Goal: Transaction & Acquisition: Purchase product/service

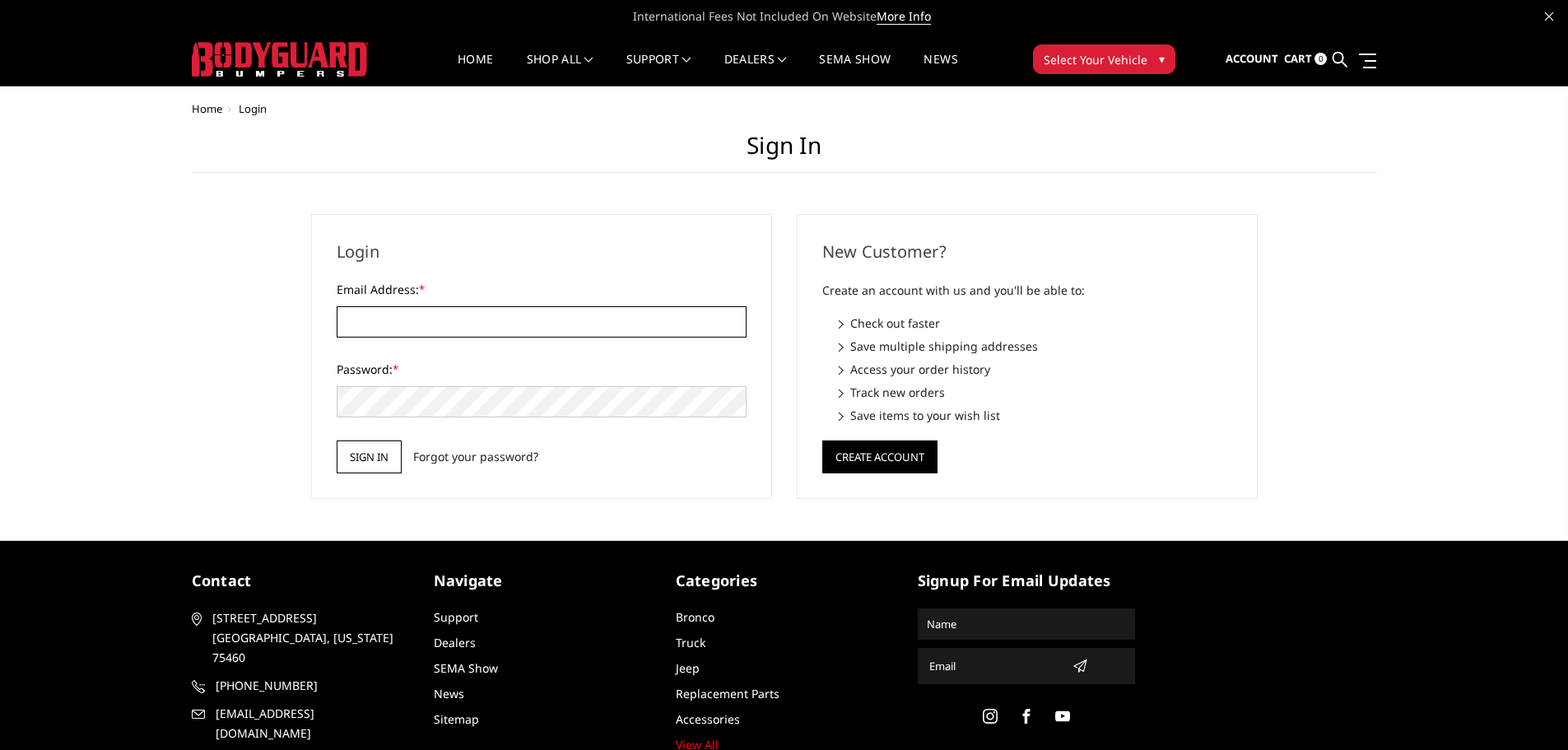
type input "[EMAIL_ADDRESS][DOMAIN_NAME]"
click at [367, 464] on input "Sign in" at bounding box center [369, 456] width 65 height 33
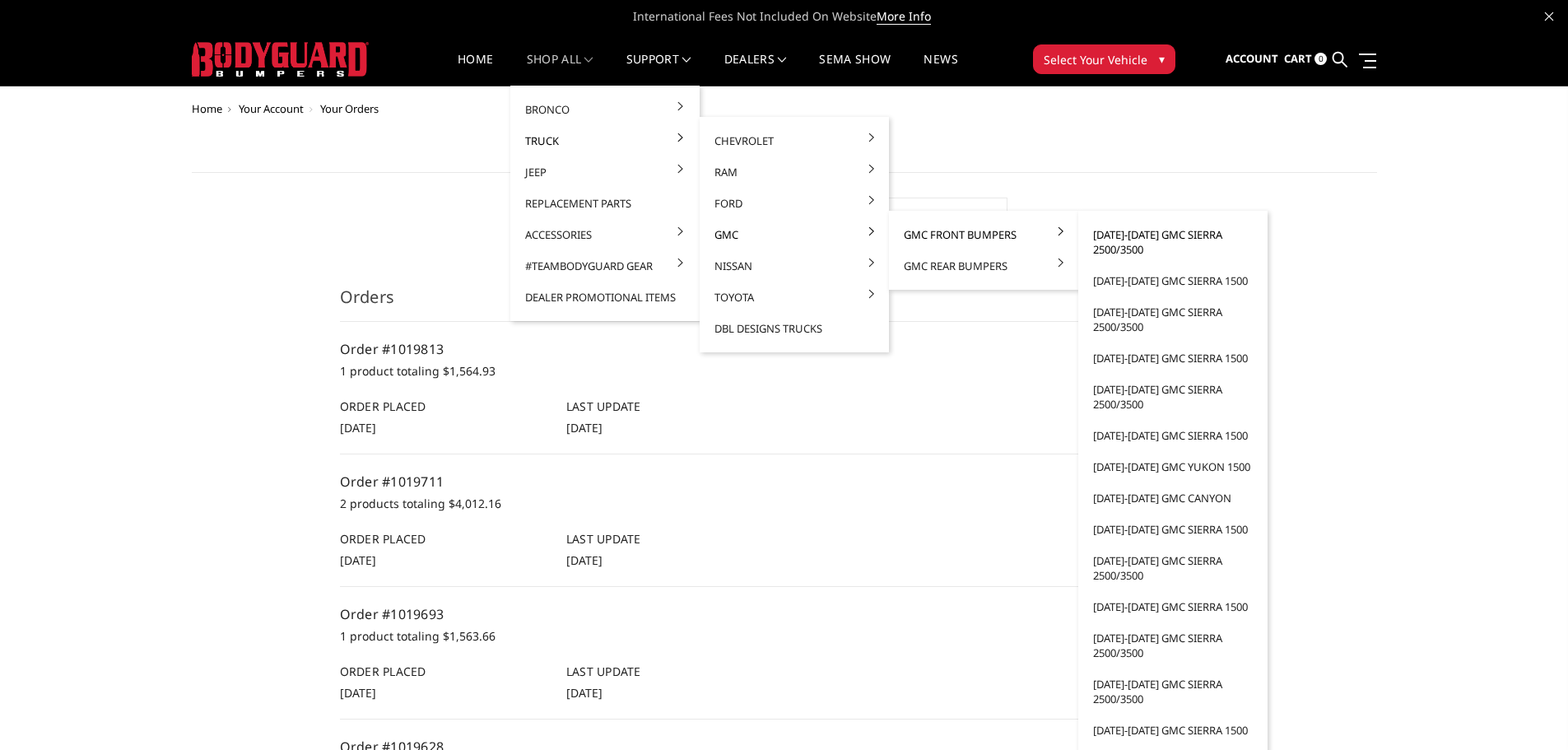
click at [1144, 245] on link "2024-2025 GMC Sierra 2500/3500" at bounding box center [1173, 242] width 176 height 46
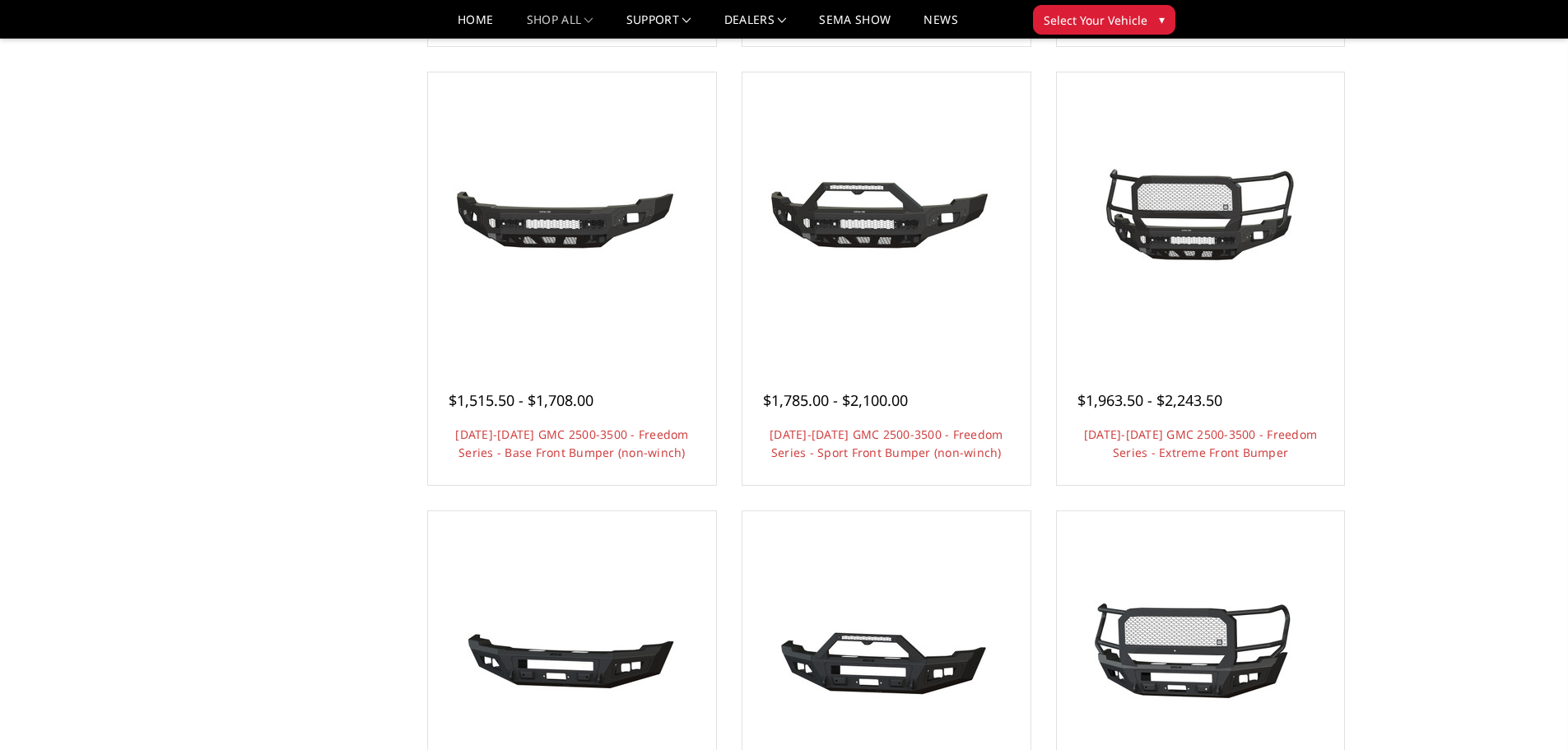
scroll to position [576, 0]
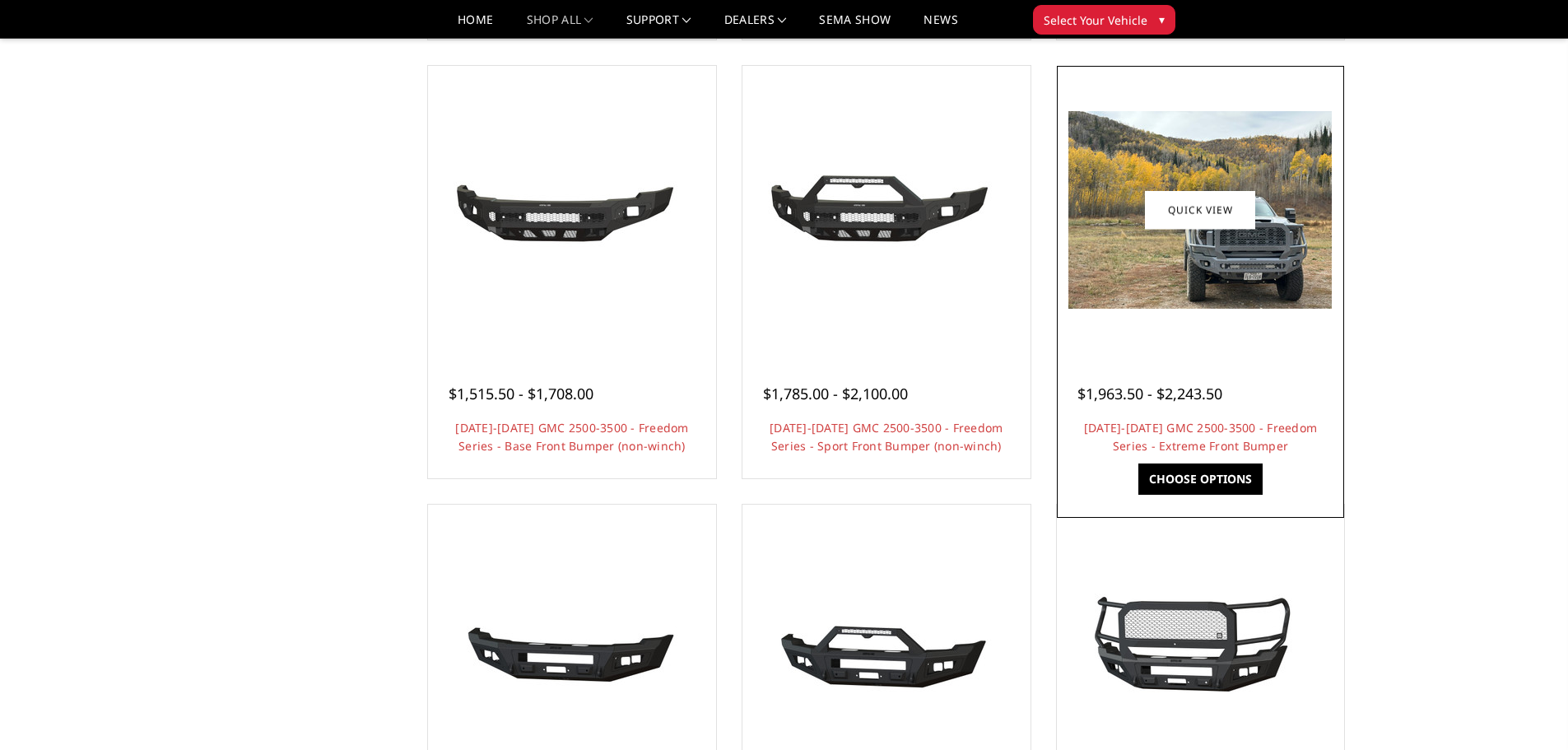
click at [1189, 414] on div "$1,963.50 - $2,243.50 [DATE]-[DATE] GMC 2500-3500 - Freedom Series - Extreme Fr…" at bounding box center [1201, 412] width 280 height 125
click at [1194, 430] on link "[DATE]-[DATE] GMC 2500-3500 - Freedom Series - Extreme Front Bumper" at bounding box center [1200, 436] width 233 height 34
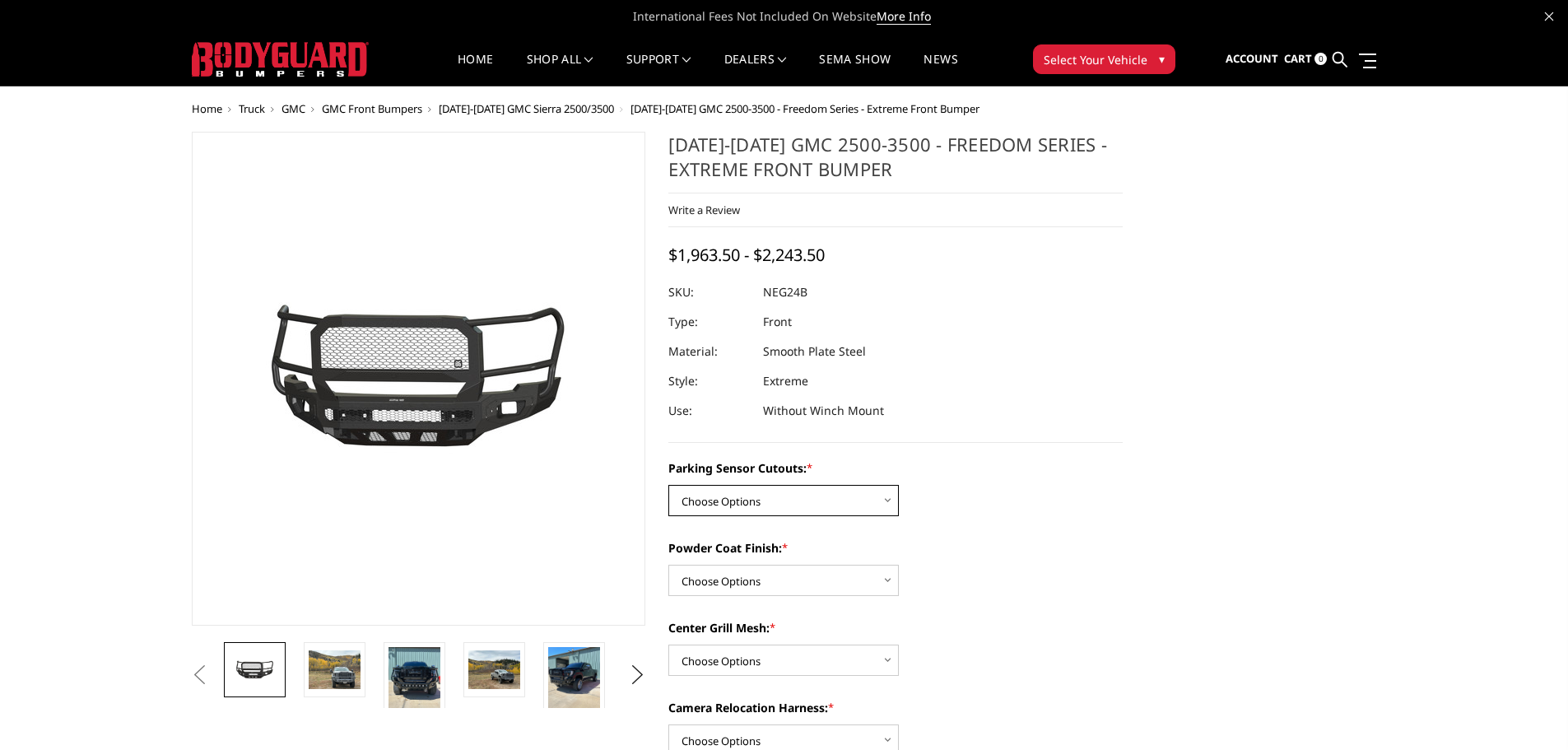
drag, startPoint x: 794, startPoint y: 501, endPoint x: 794, endPoint y: 510, distance: 9.0
click at [794, 501] on select "Choose Options No - Without Parking Sensor Cutouts Yes - With Parking Sensor Cu…" at bounding box center [784, 500] width 231 height 31
select select "2874"
click at [668, 485] on select "Choose Options No - Without Parking Sensor Cutouts Yes - With Parking Sensor Cu…" at bounding box center [784, 500] width 231 height 31
click at [779, 574] on select "Choose Options Bare Metal Texture Black Powder Coat" at bounding box center [784, 580] width 231 height 31
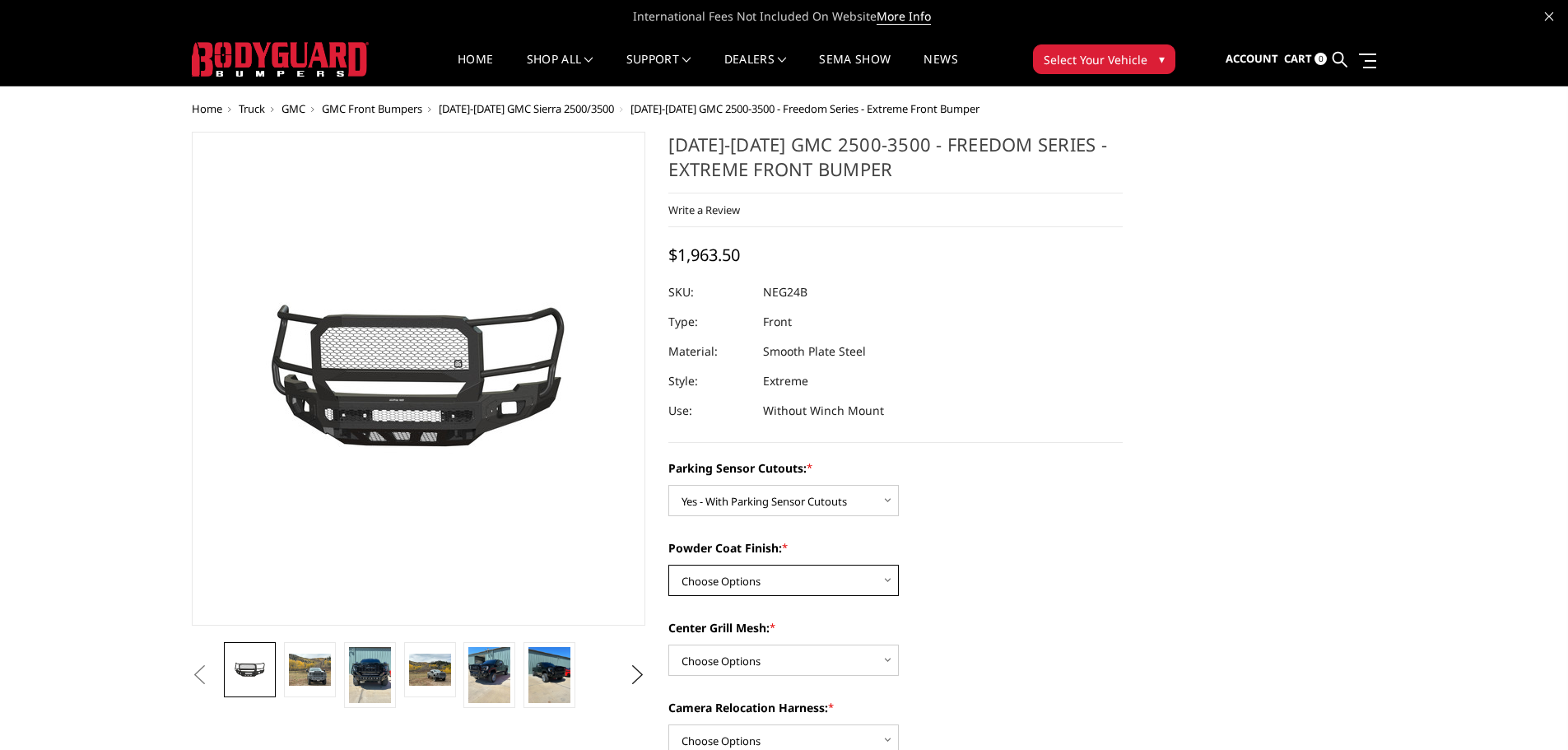
select select "2876"
click at [668, 565] on select "Choose Options Bare Metal Texture Black Powder Coat" at bounding box center [784, 580] width 231 height 31
drag, startPoint x: 765, startPoint y: 648, endPoint x: 768, endPoint y: 665, distance: 17.3
click at [765, 648] on select "Choose Options WITH Expanded Metal in Center Grill WITHOUT Expanded Metal in Ce…" at bounding box center [784, 660] width 231 height 31
select select "2877"
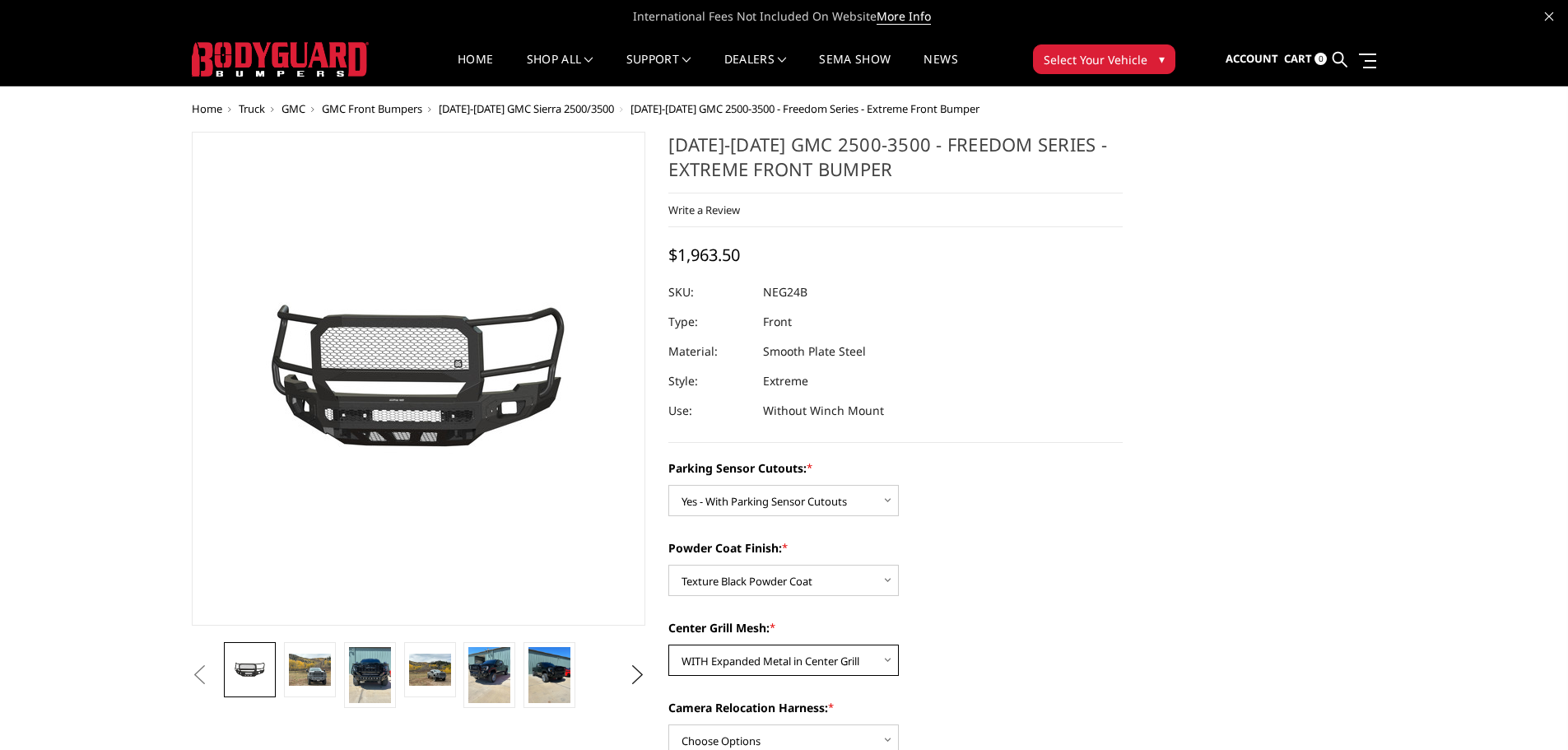
click at [668, 645] on select "Choose Options WITH Expanded Metal in Center Grill WITHOUT Expanded Metal in Ce…" at bounding box center [784, 660] width 231 height 31
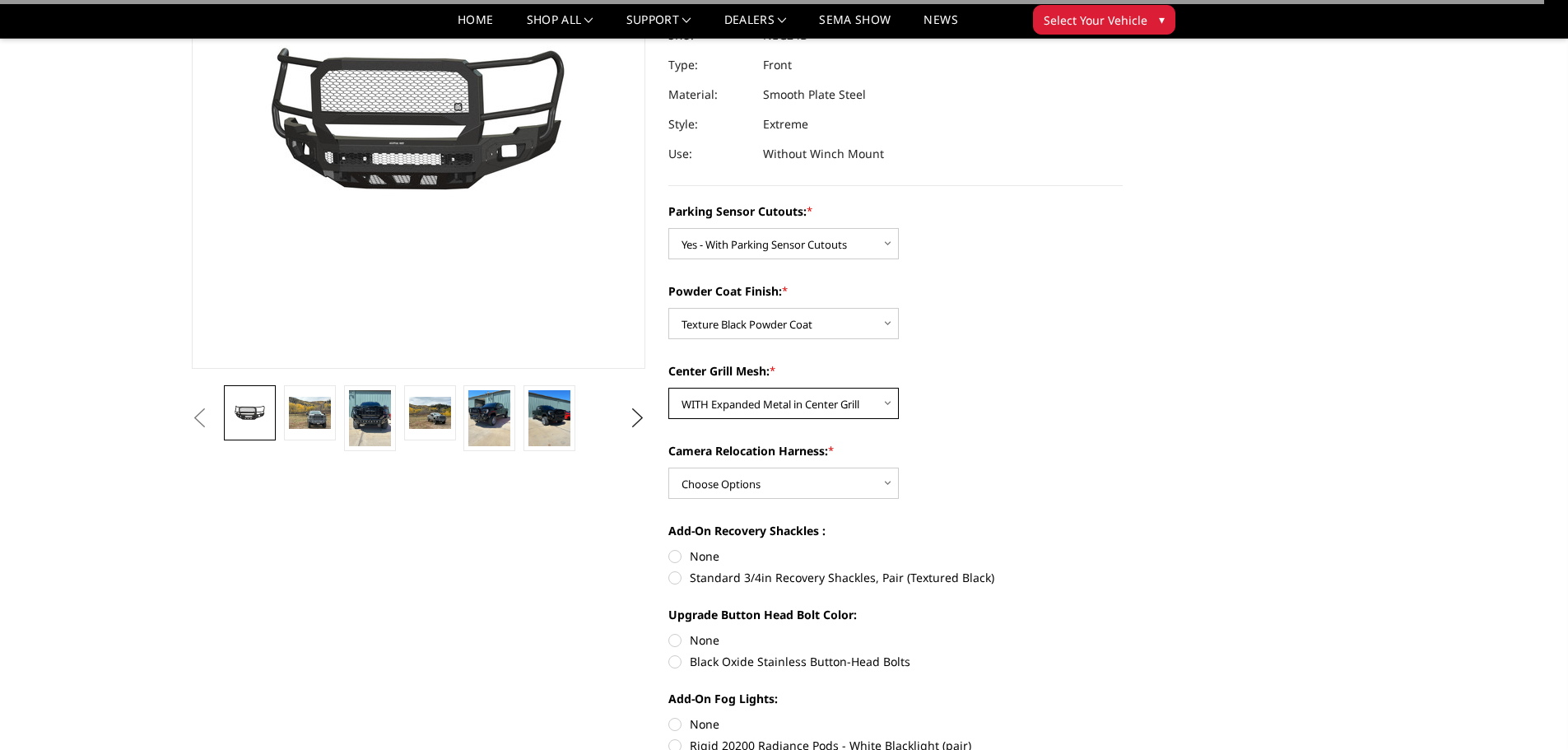
scroll to position [329, 0]
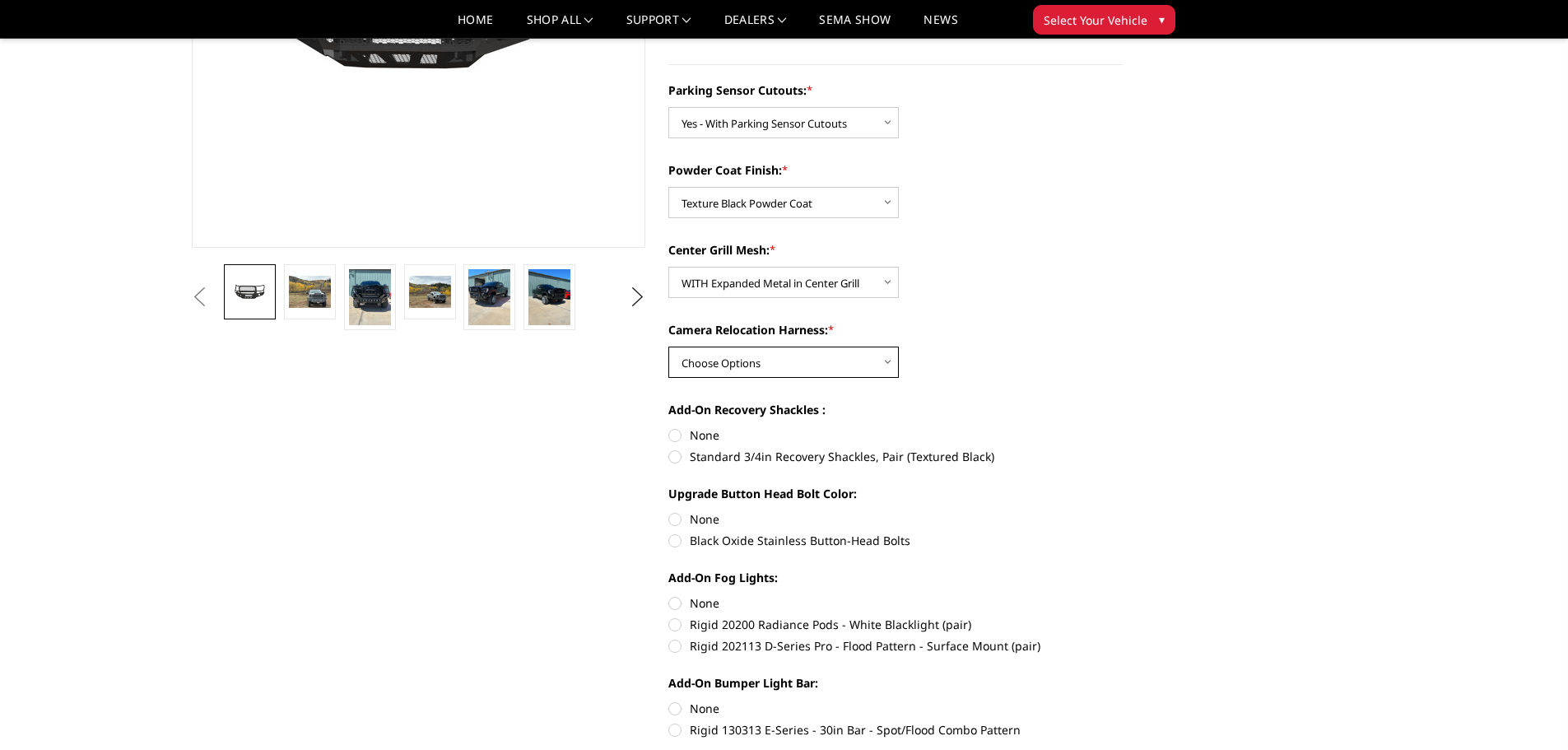
click at [759, 375] on select "Choose Options WITH Camera Relocation Harness WITHOUT Camera Relocation Harness" at bounding box center [784, 362] width 231 height 31
select select "2879"
click at [668, 346] on select "Choose Options WITH Camera Relocation Harness WITHOUT Camera Relocation Harness" at bounding box center [784, 362] width 231 height 31
click at [696, 455] on label "Standard 3/4in Recovery Shackles, Pair (Textured Black)" at bounding box center [895, 456] width 454 height 17
click at [1123, 427] on input "Standard 3/4in Recovery Shackles, Pair (Textured Black)" at bounding box center [1123, 426] width 1 height 1
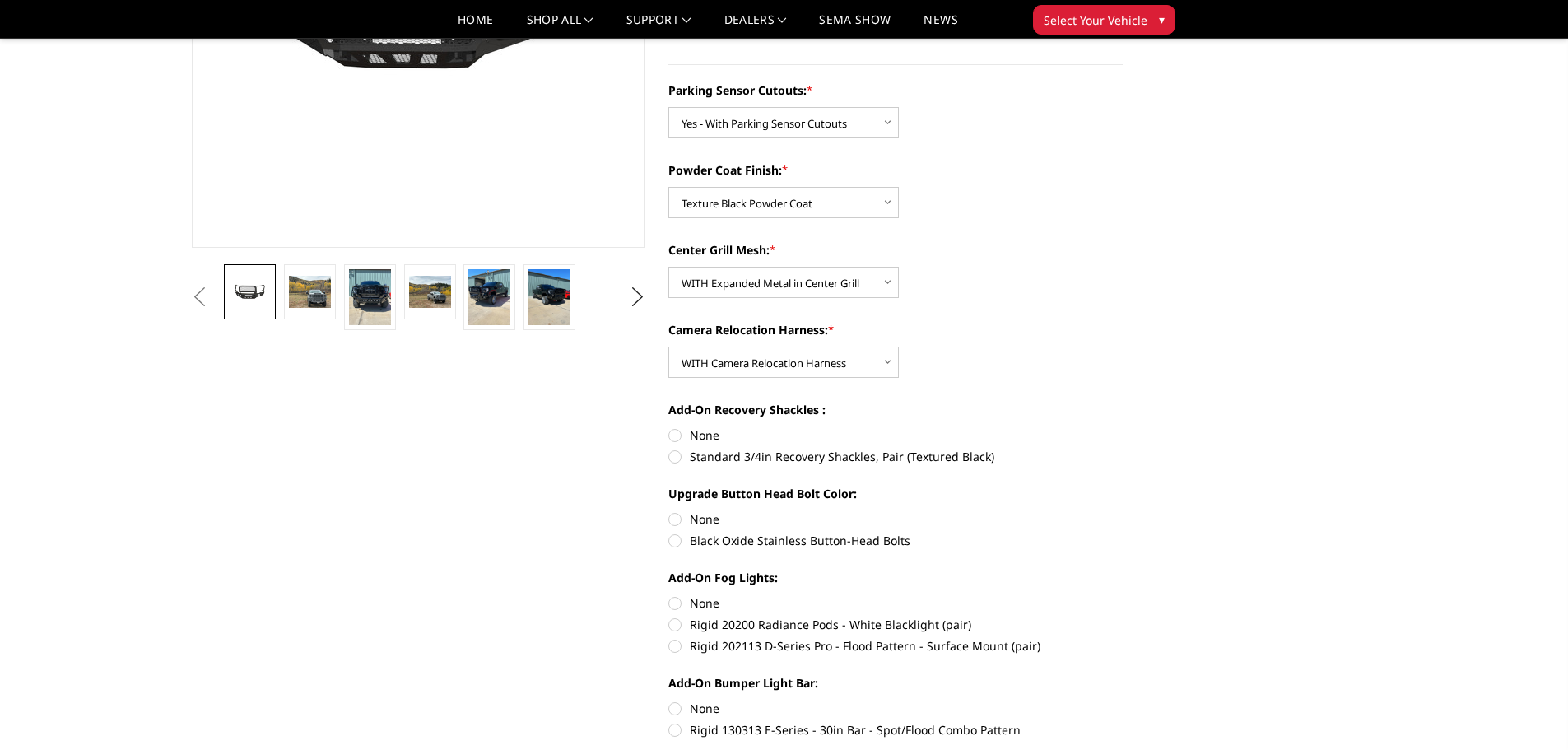
radio input "true"
click at [689, 547] on label "Black Oxide Stainless Button-Head Bolts" at bounding box center [895, 540] width 454 height 17
click at [1123, 511] on input "Black Oxide Stainless Button-Head Bolts" at bounding box center [1123, 510] width 1 height 1
radio input "true"
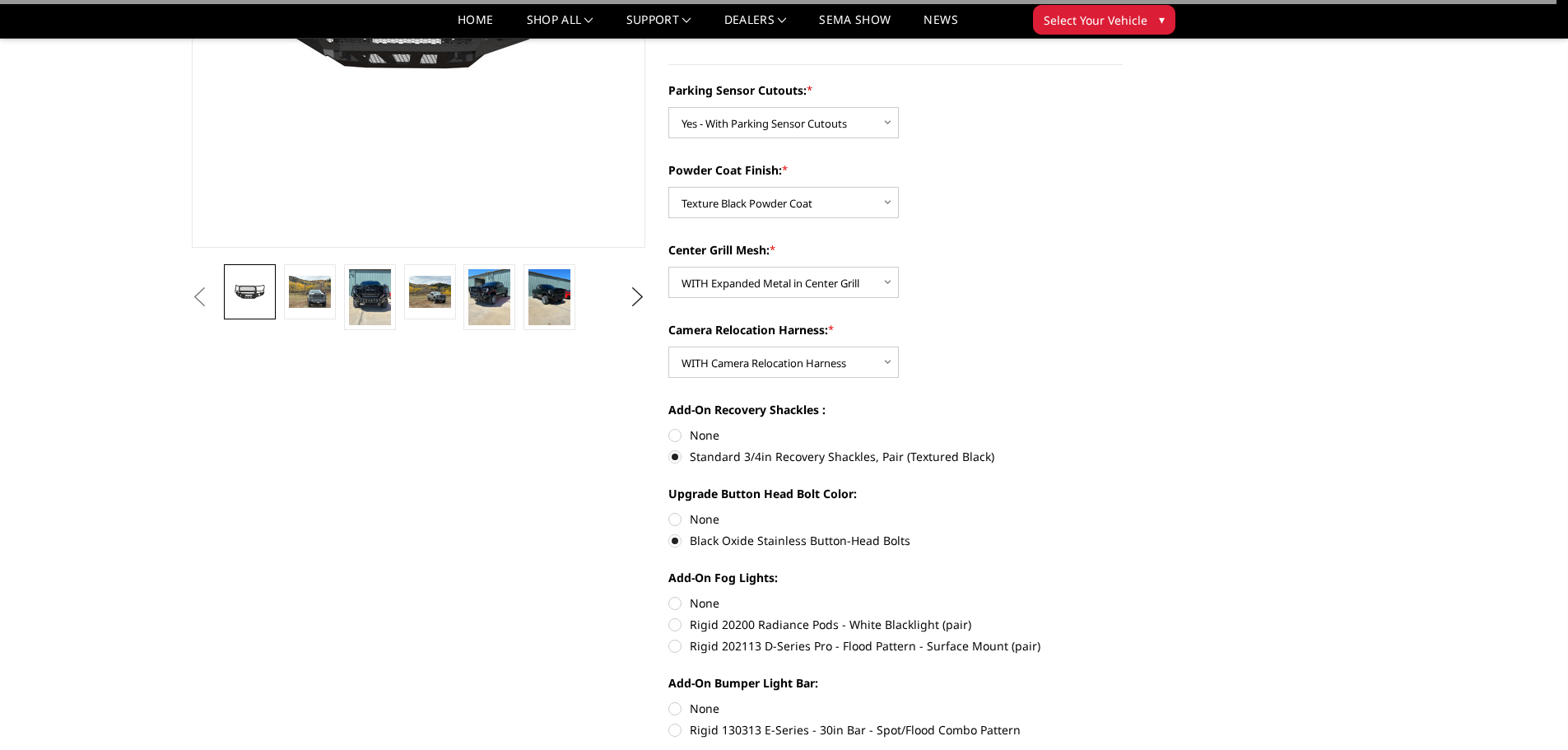
click at [674, 605] on label "None" at bounding box center [895, 603] width 454 height 17
click at [669, 595] on input "None" at bounding box center [668, 595] width 1 height 1
radio input "true"
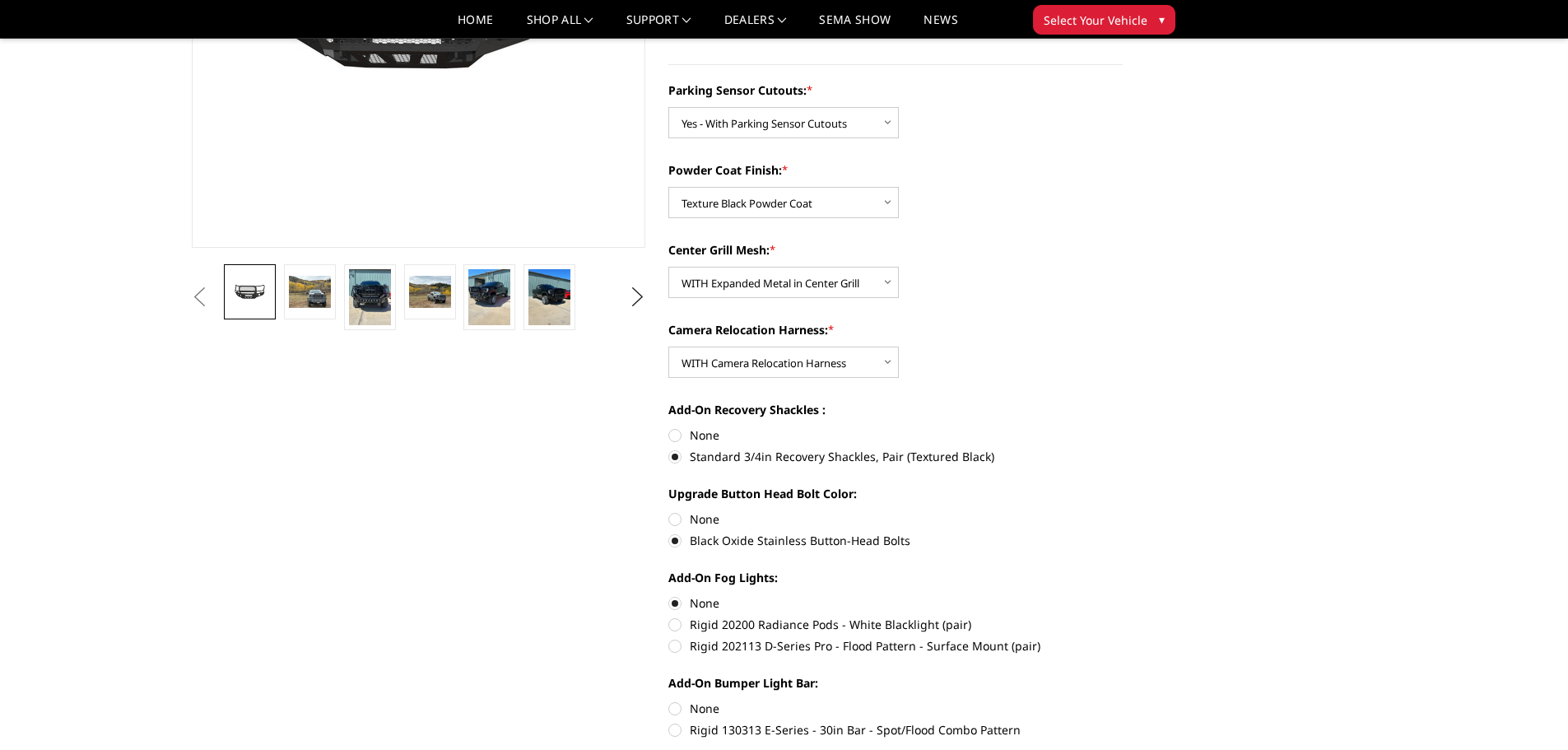
click at [675, 709] on label "None" at bounding box center [895, 708] width 454 height 17
click at [669, 701] on input "None" at bounding box center [668, 700] width 1 height 1
radio input "true"
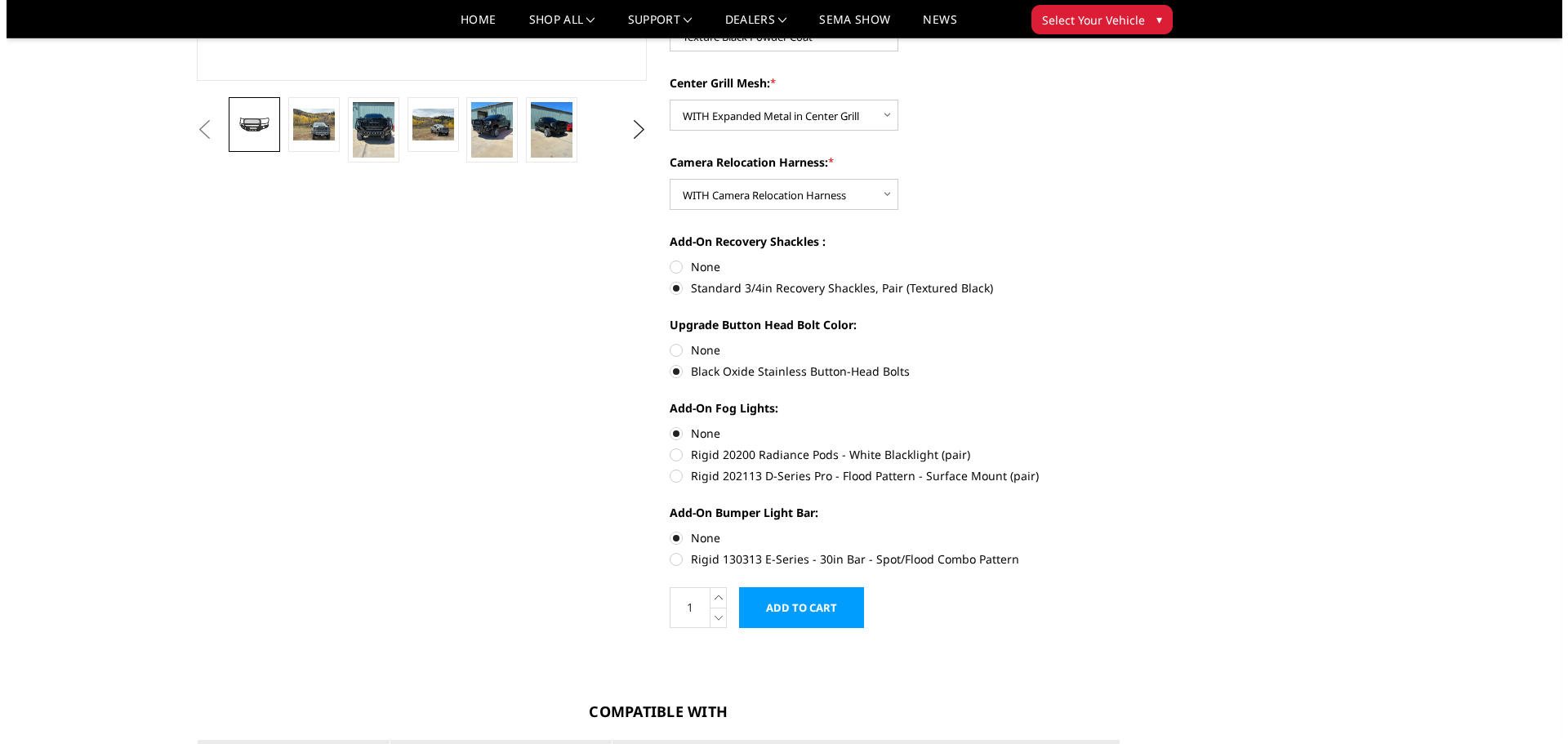
scroll to position [490, 0]
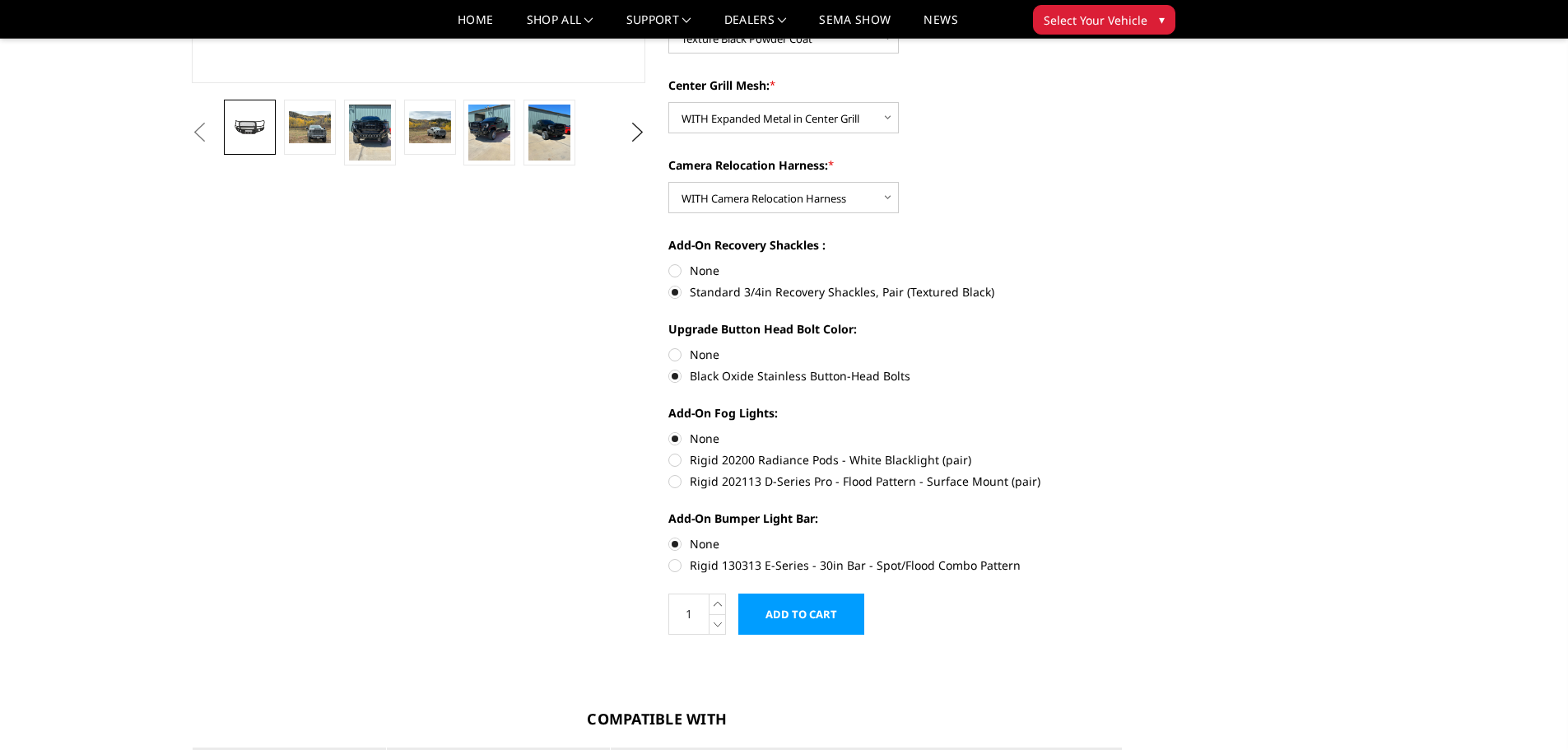
click at [819, 615] on input "Add to Cart" at bounding box center [801, 614] width 126 height 41
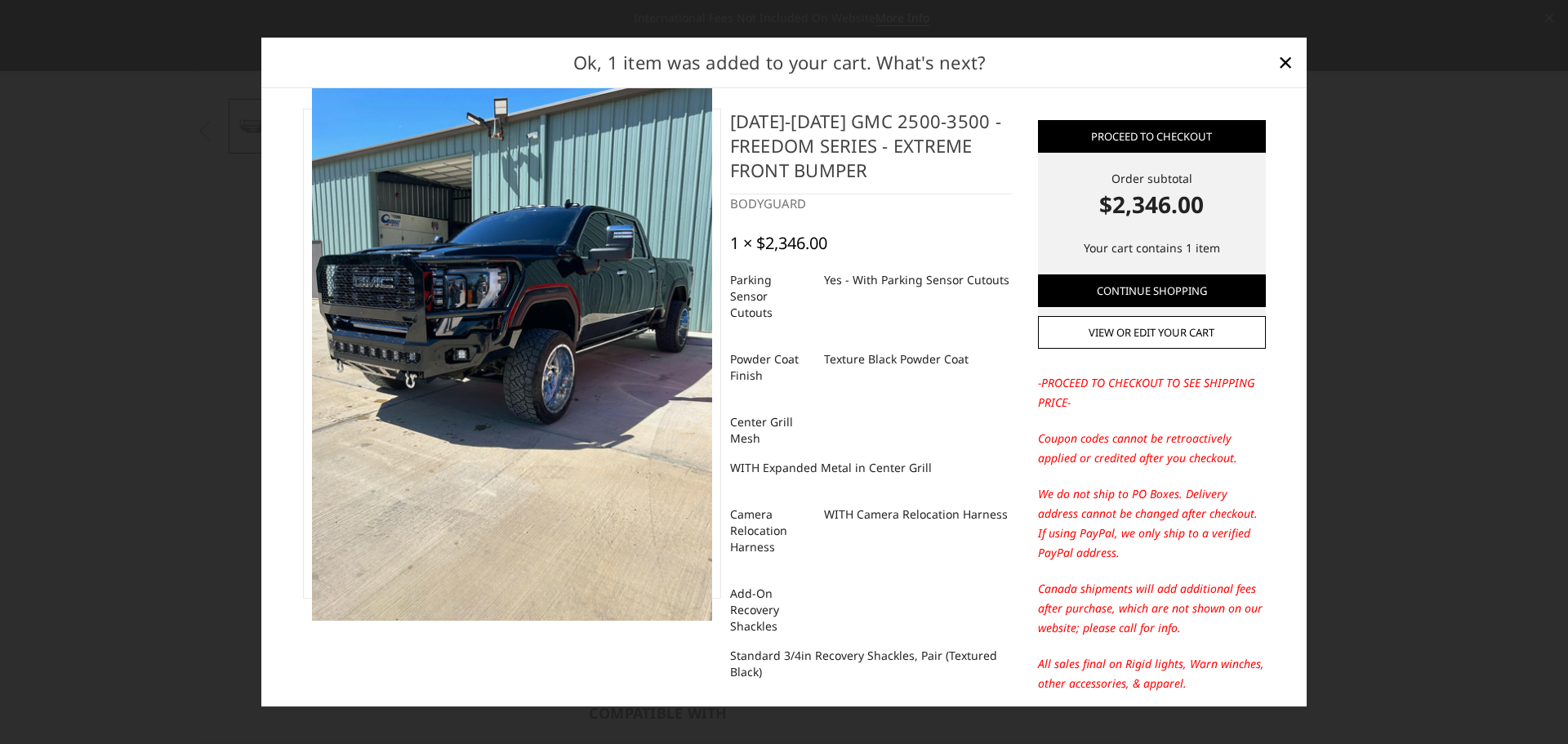
scroll to position [0, 0]
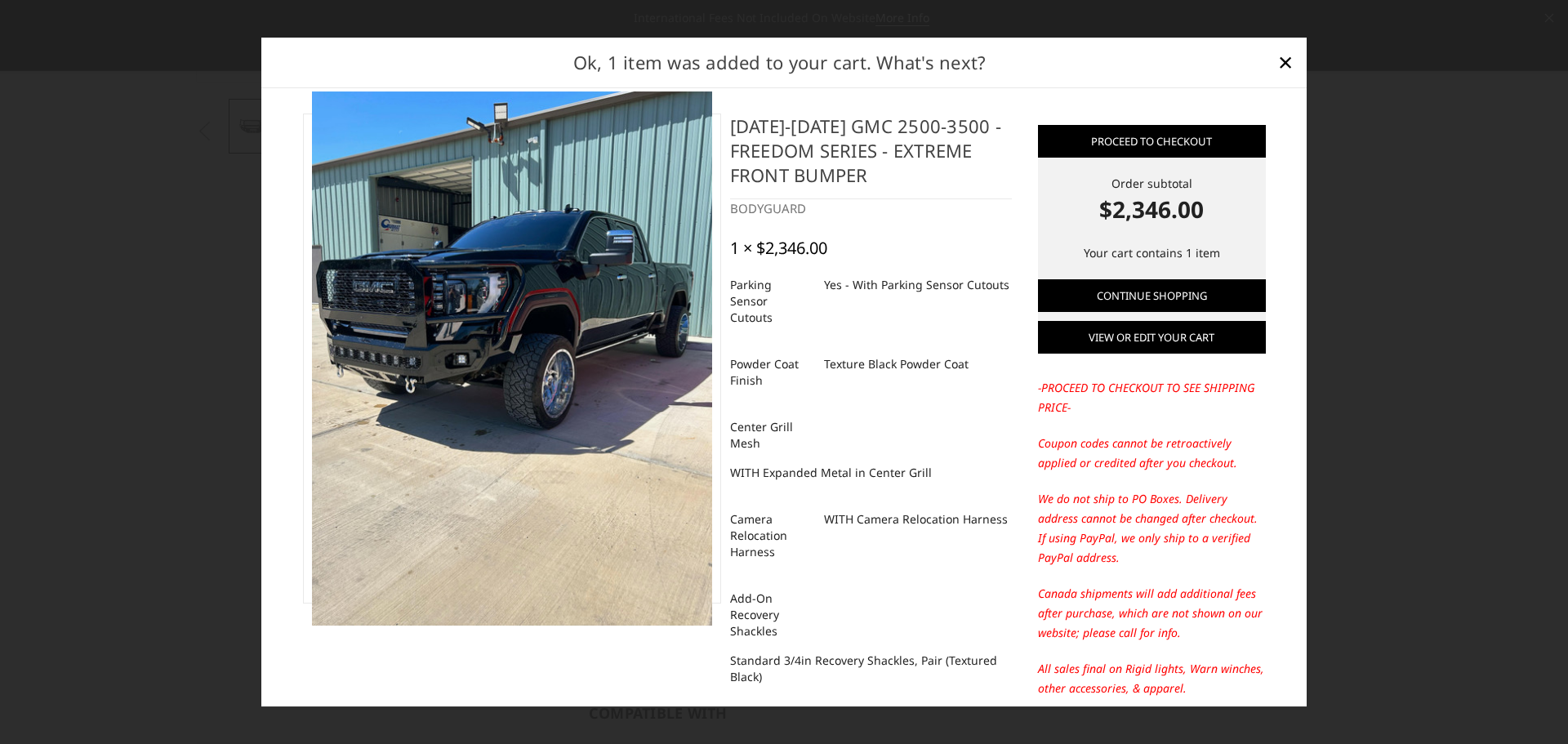
click at [1152, 346] on link "View or edit your cart" at bounding box center [1152, 337] width 228 height 32
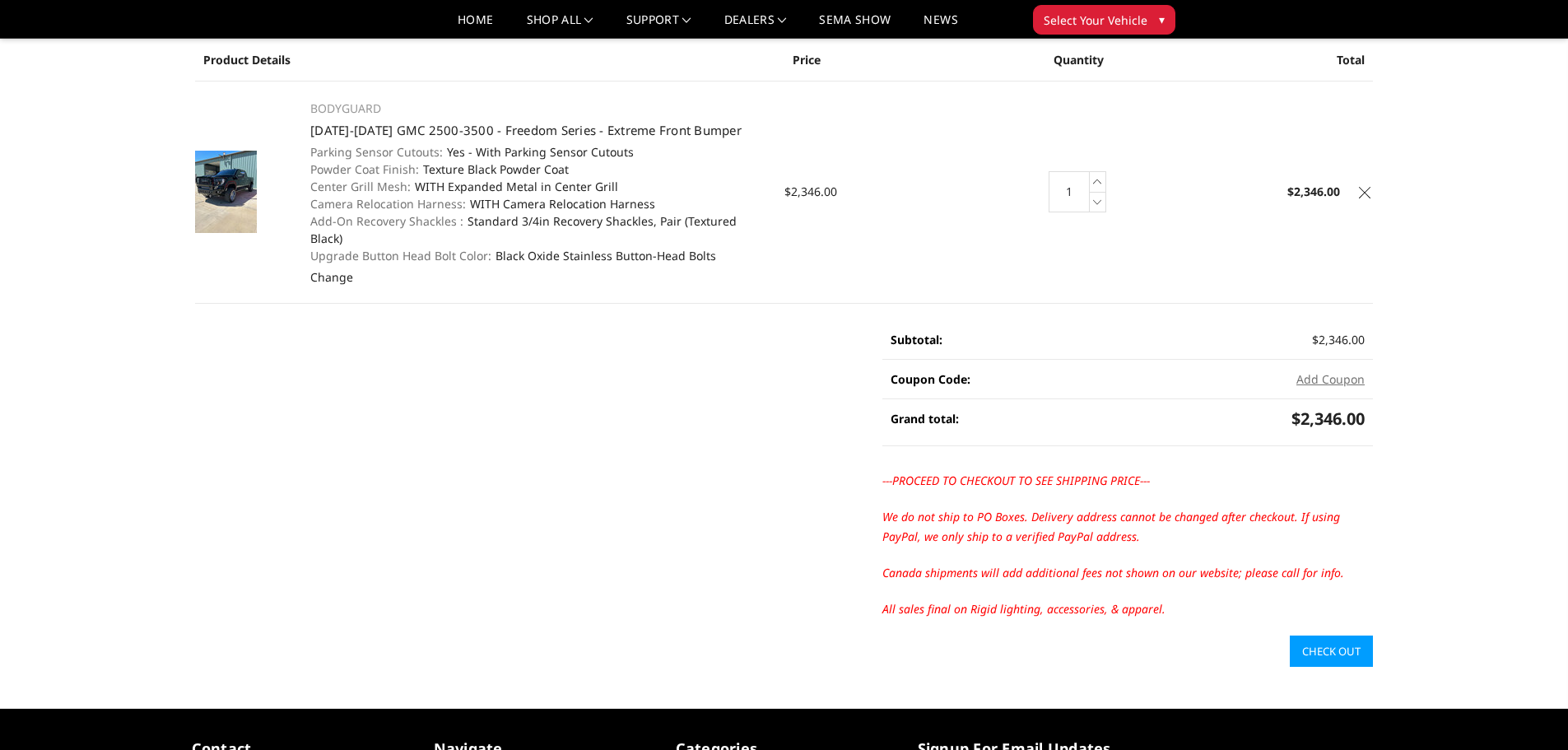
scroll to position [345, 0]
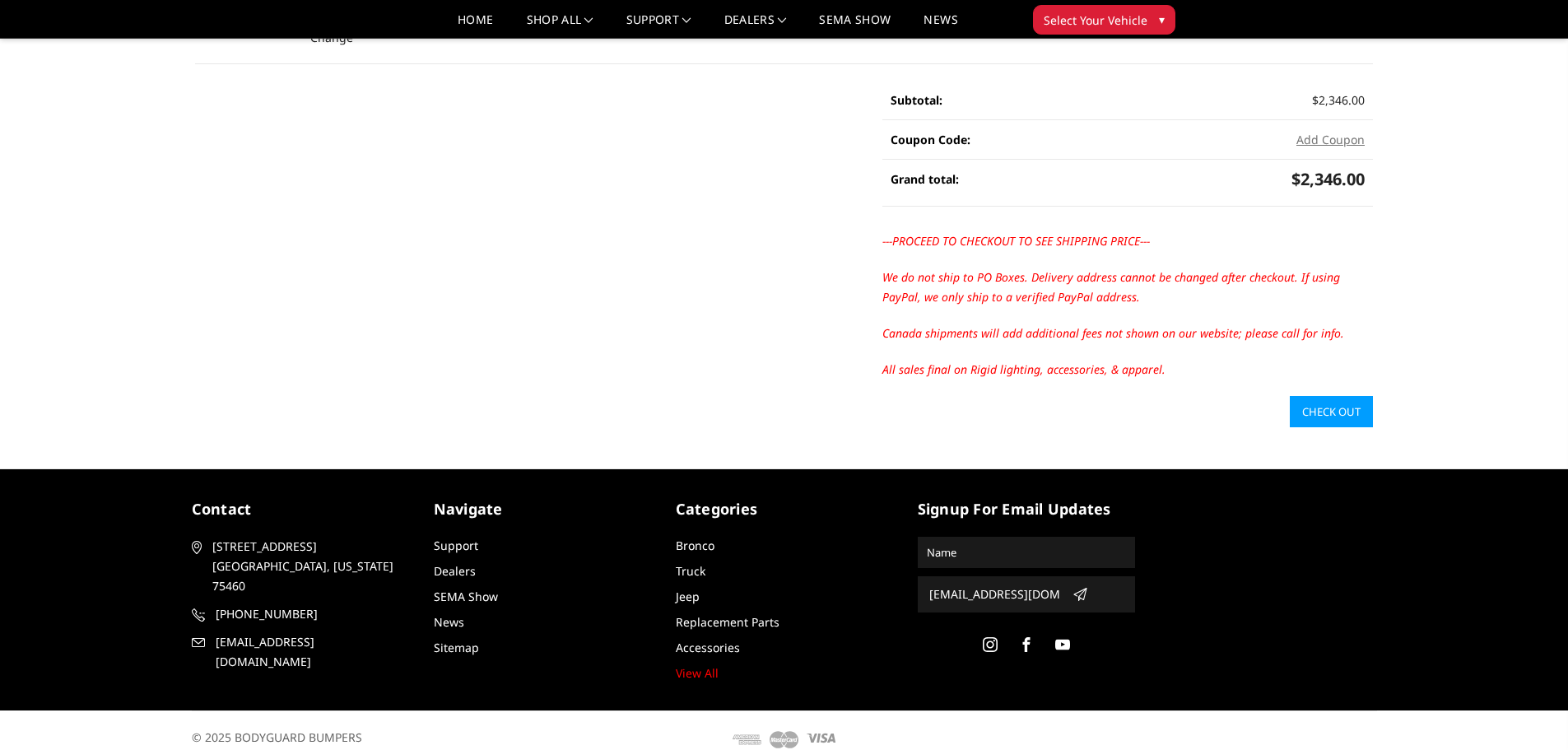
click at [1358, 396] on link "Check out" at bounding box center [1331, 412] width 83 height 31
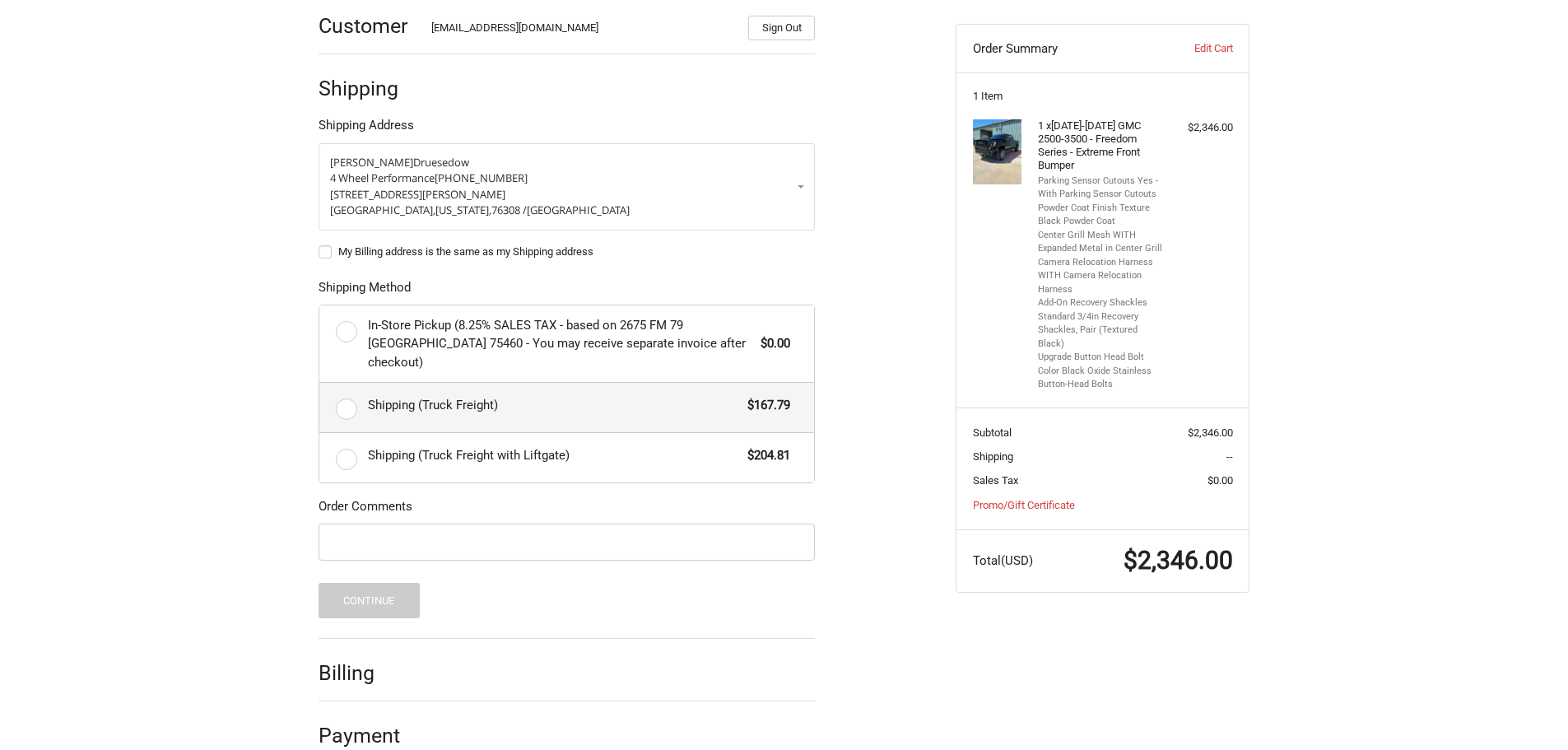
scroll to position [266, 0]
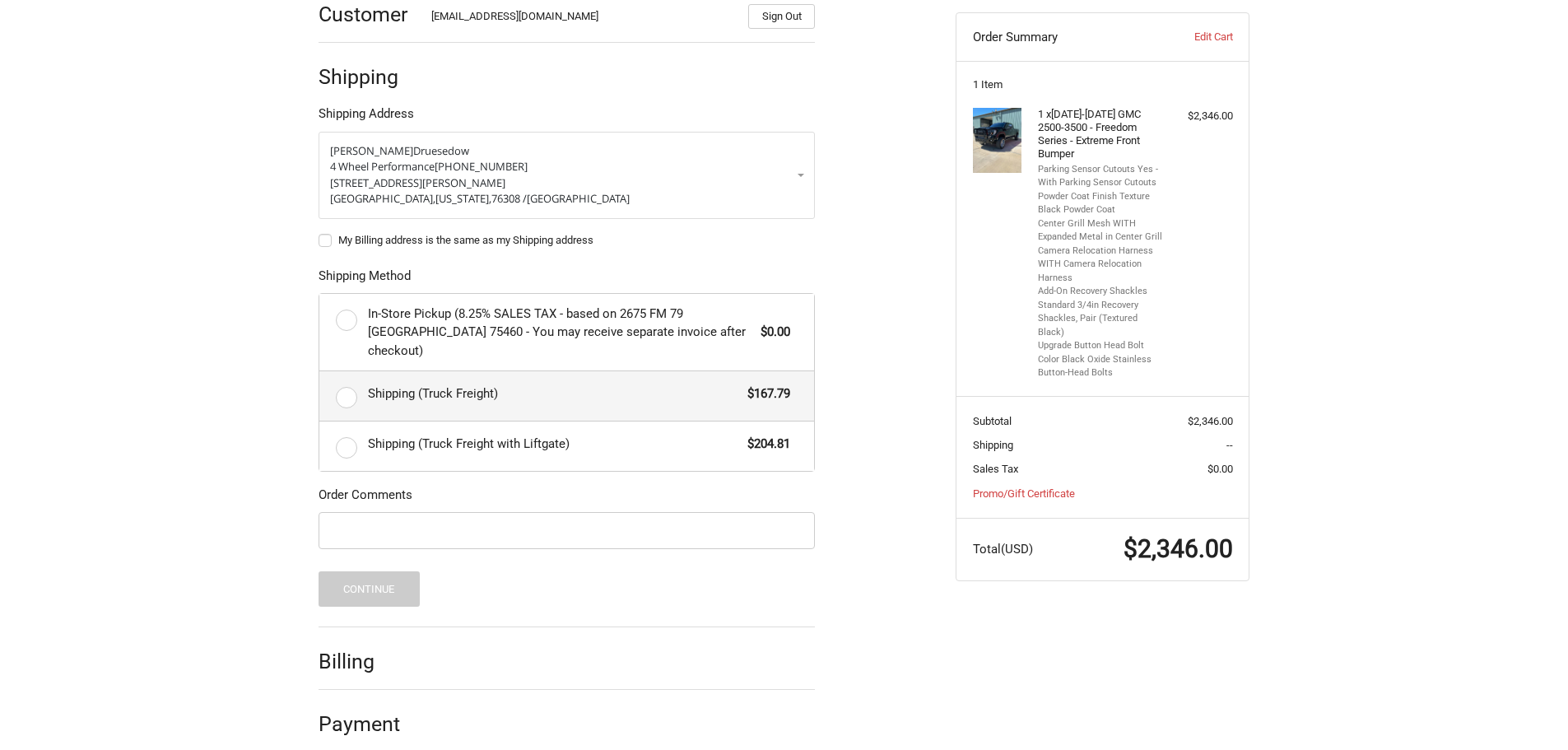
click at [348, 376] on label "Shipping (Truck Freight) $167.79" at bounding box center [566, 395] width 494 height 49
click at [320, 372] on input "Shipping (Truck Freight) $167.79" at bounding box center [319, 371] width 1 height 1
radio input "true"
drag, startPoint x: 1191, startPoint y: 396, endPoint x: 1215, endPoint y: 396, distance: 24.0
click at [1215, 415] on span "$2,346.00" at bounding box center [1211, 421] width 45 height 13
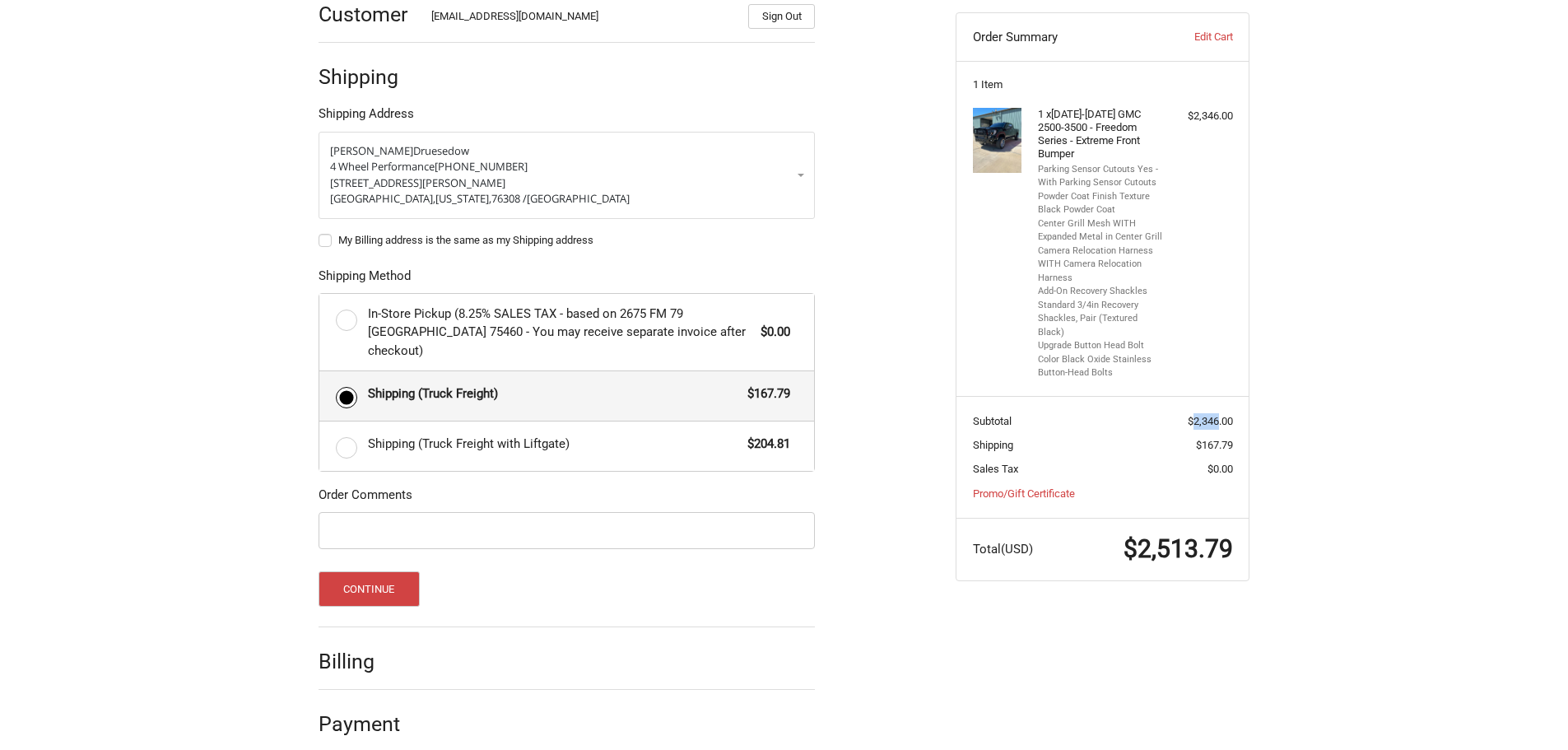
copy span "2,346"
click at [492, 512] on input "Order Comments" at bounding box center [566, 530] width 496 height 37
paste input "30628"
type input "30628"
click at [370, 575] on button "Continue" at bounding box center [368, 588] width 101 height 35
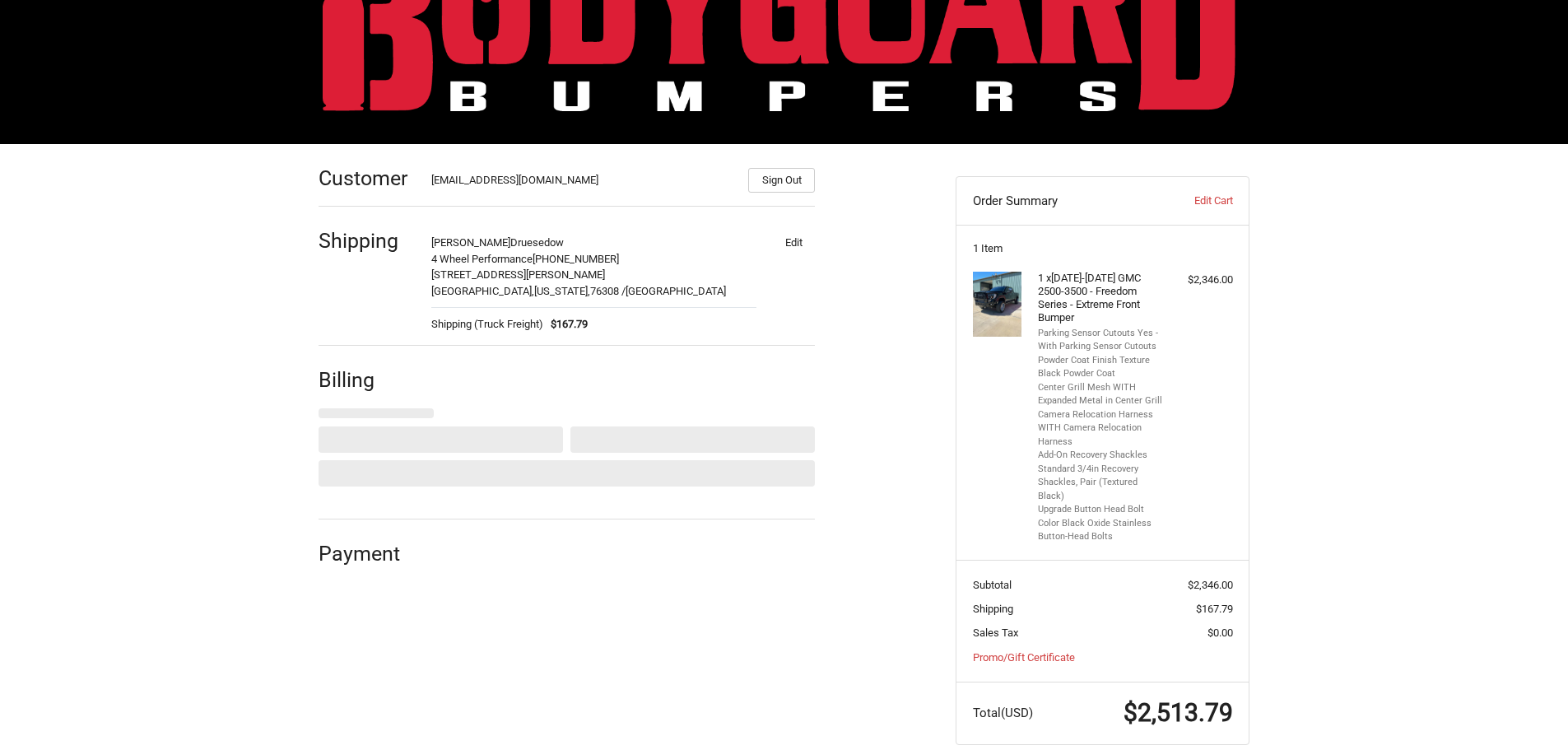
select select "US"
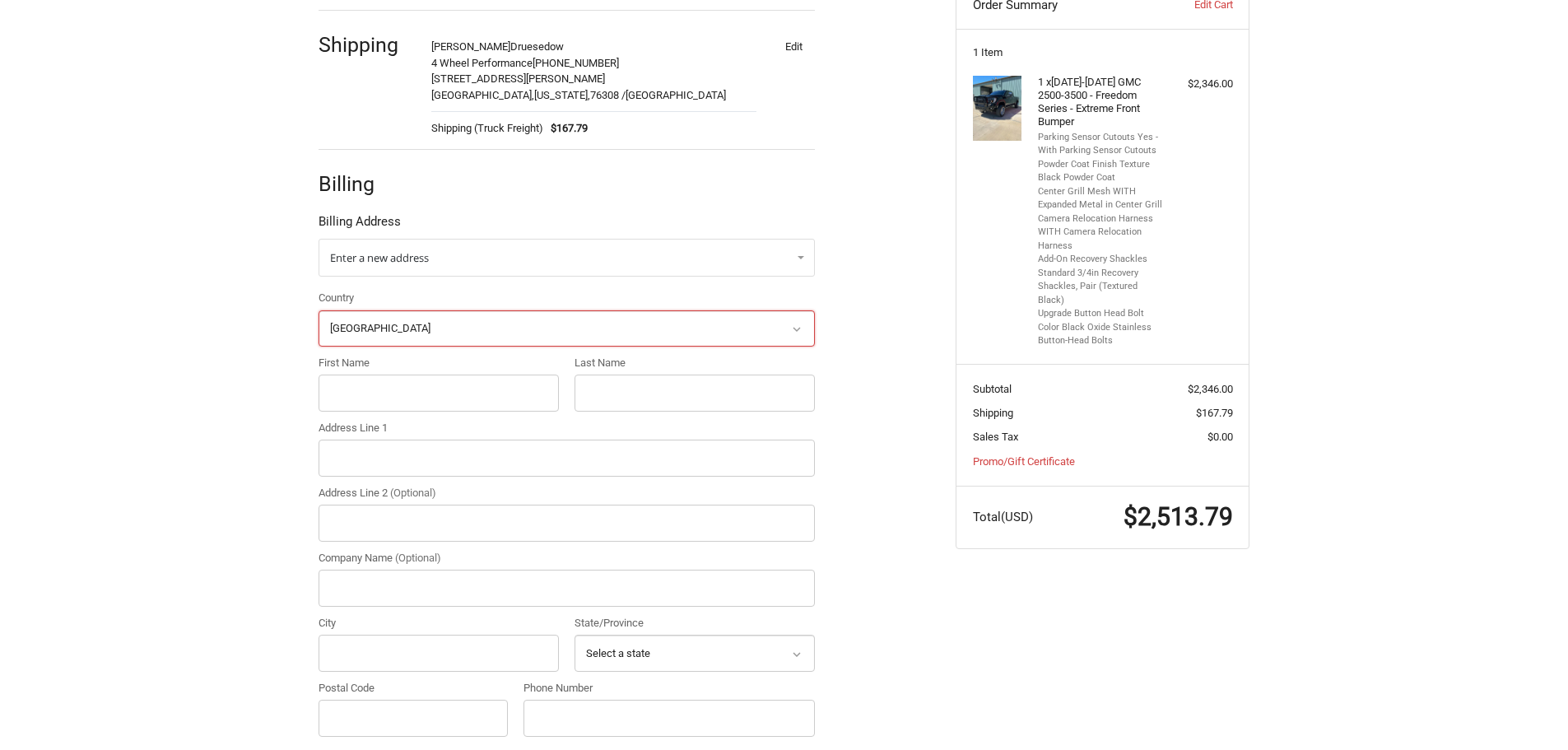
scroll to position [381, 0]
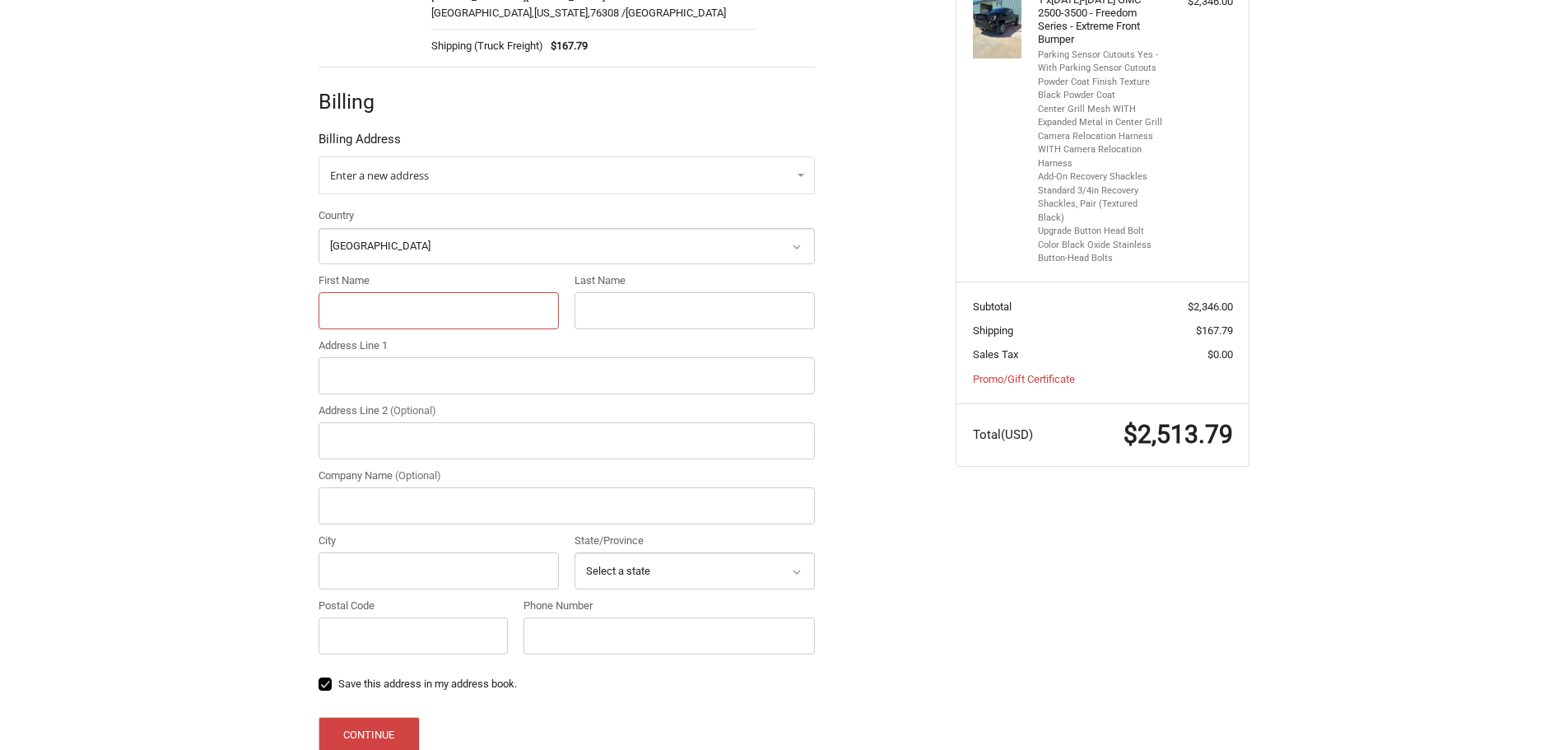
click at [452, 315] on input "First Name" at bounding box center [438, 310] width 240 height 37
type input "[PERSON_NAME]"
type input "Druesedow"
type input "4 WHEEL PERFORMANCE LLC"
type input "[STREET_ADDRESS][PERSON_NAME]"
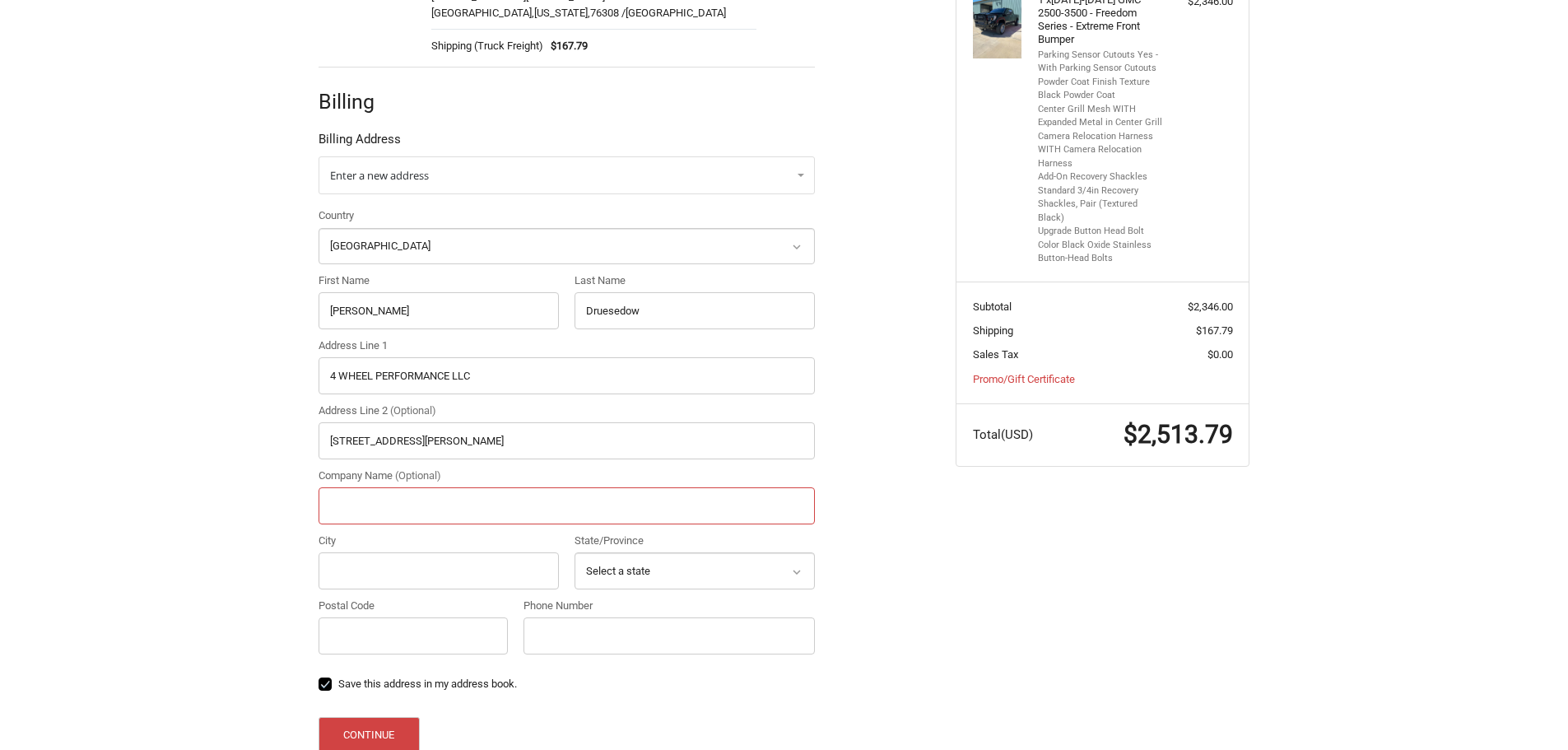
type input "4 Wheel Performance"
type input "[GEOGRAPHIC_DATA]"
select select "[GEOGRAPHIC_DATA]"
type input "76308"
type input "9407612444"
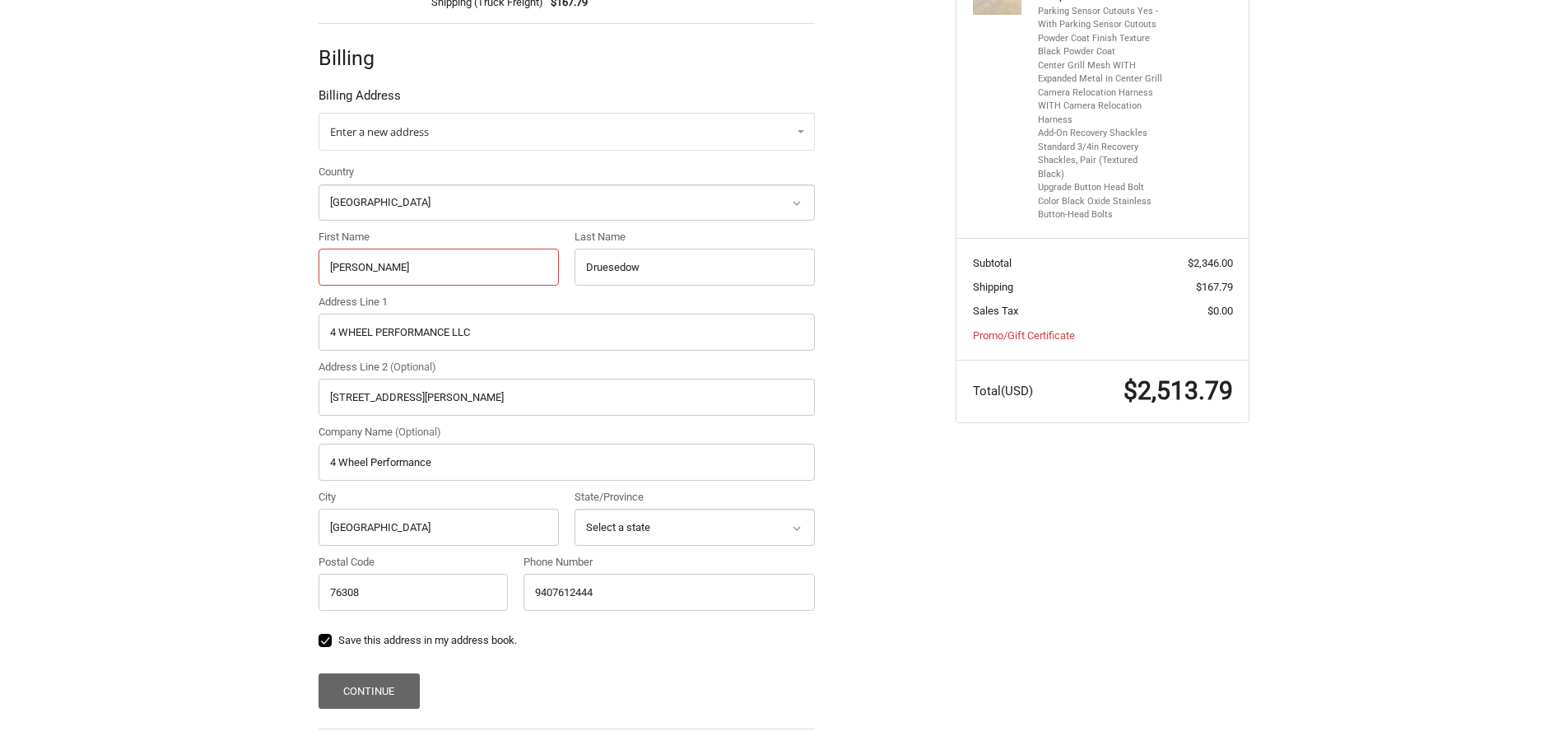
scroll to position [464, 0]
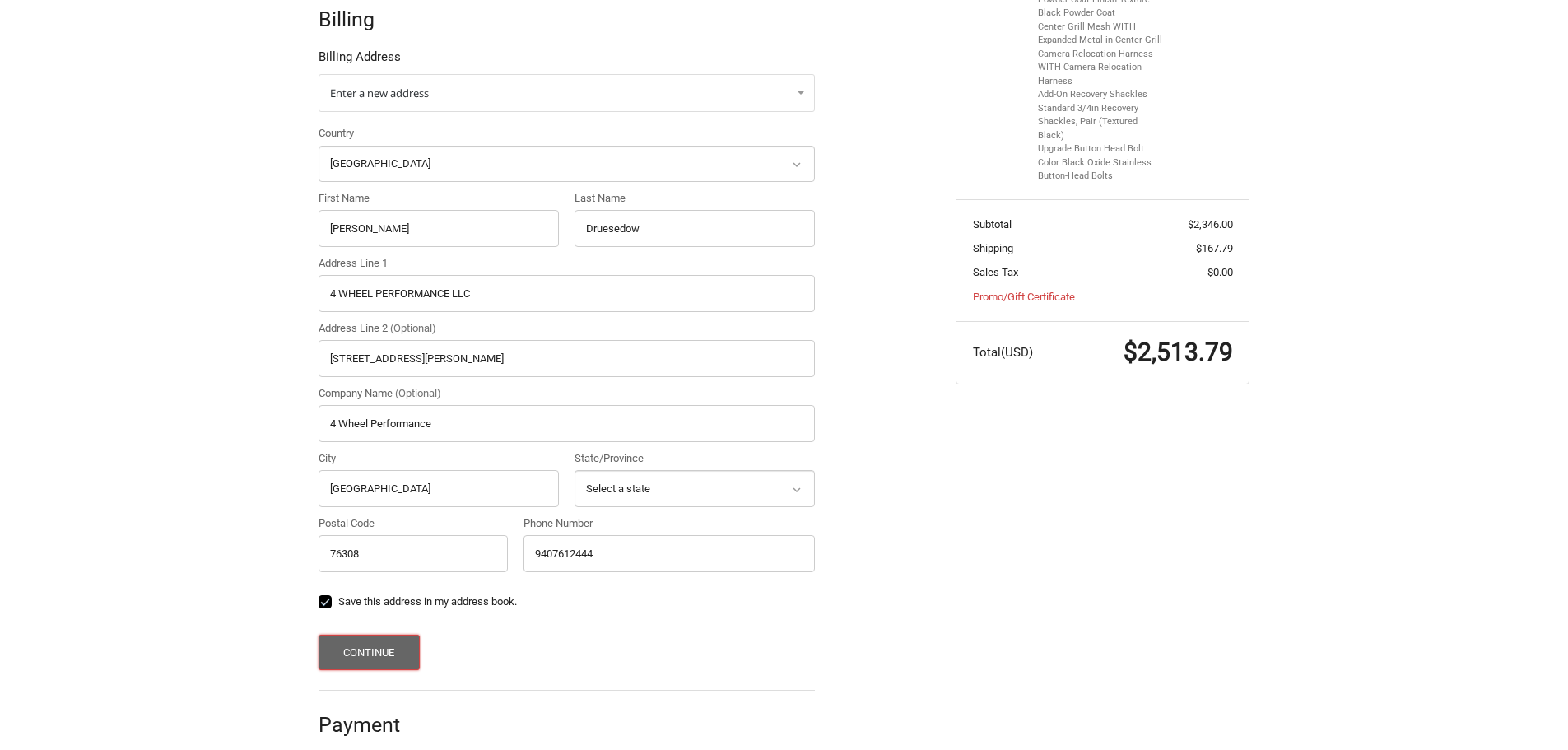
click at [380, 655] on button "Continue" at bounding box center [368, 652] width 101 height 35
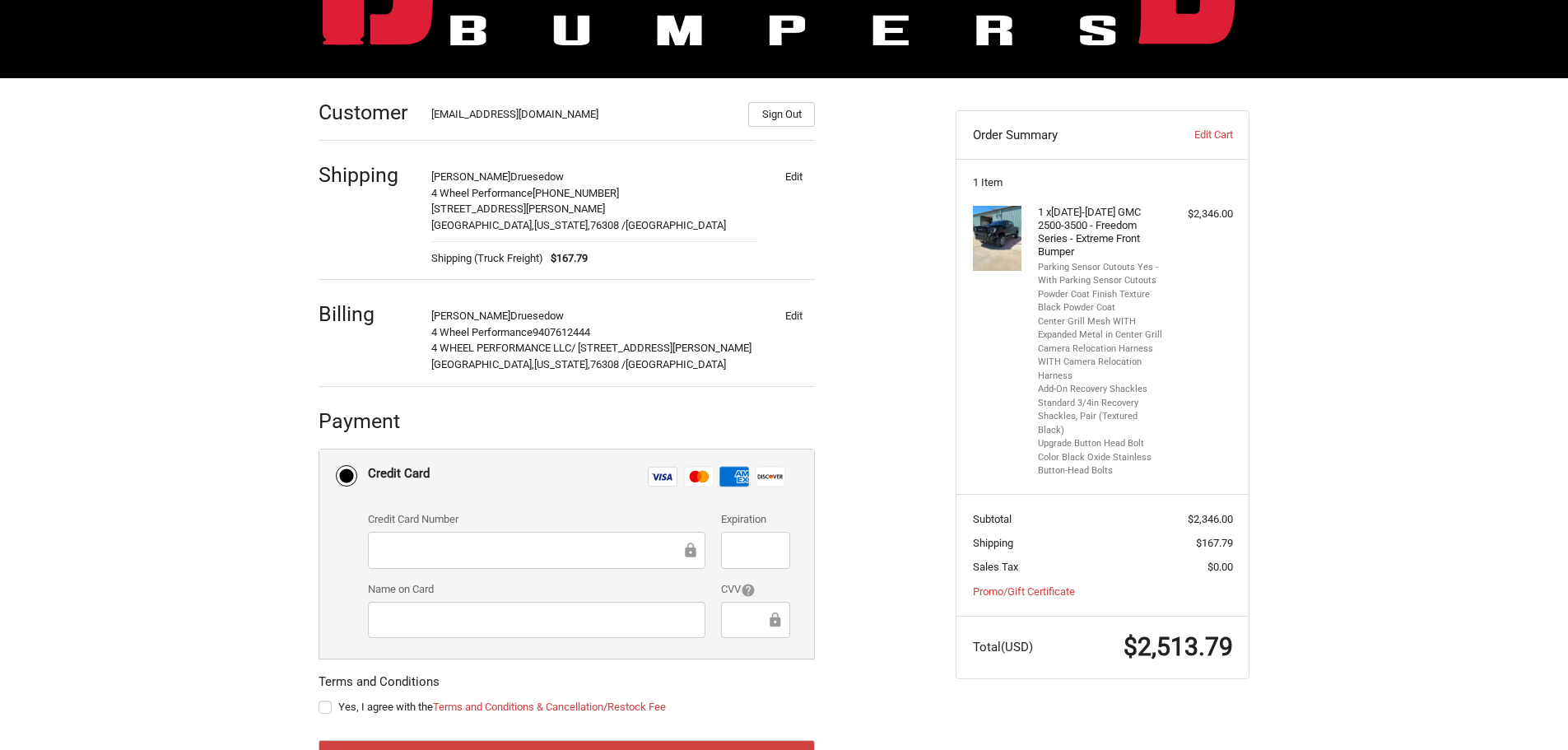
scroll to position [240, 0]
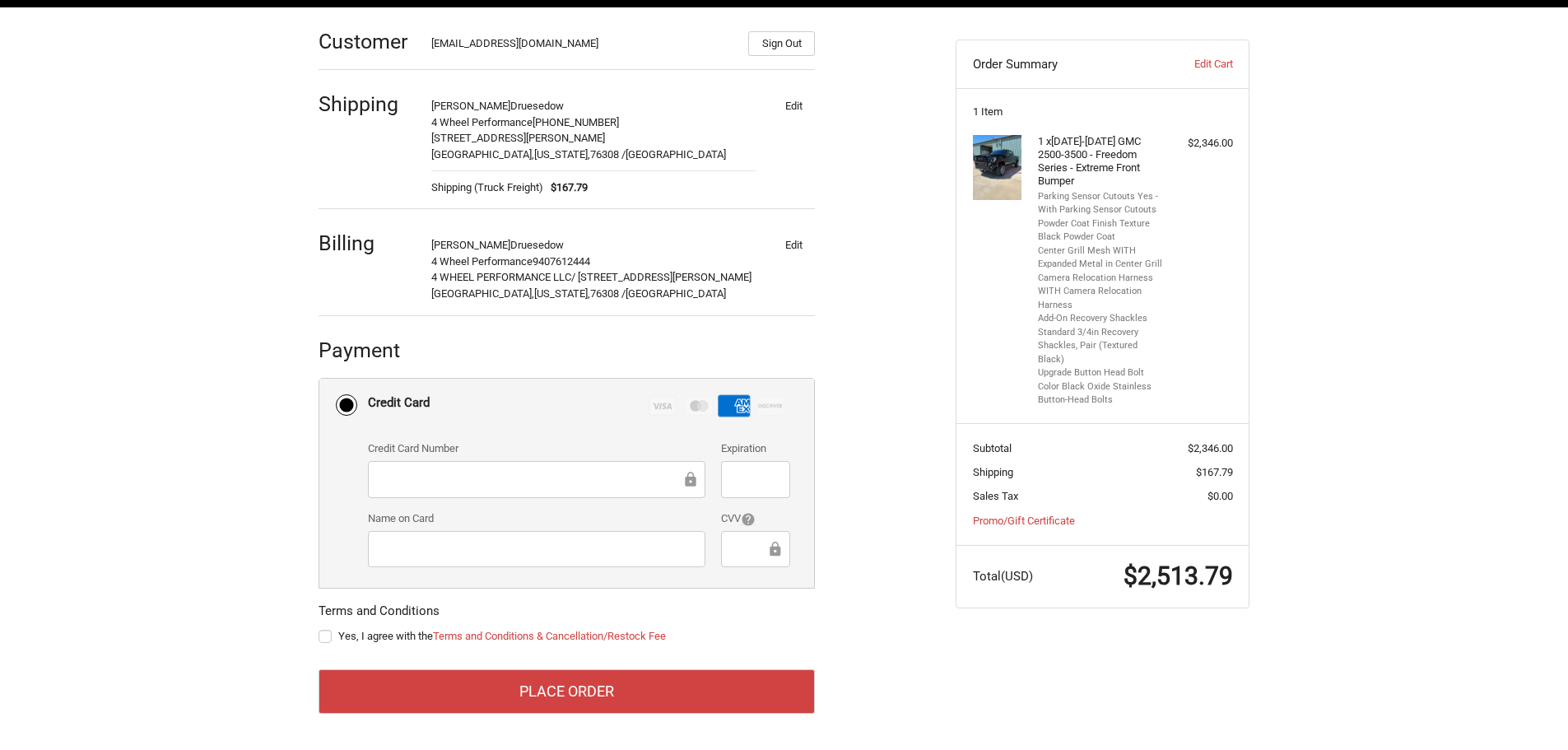
click at [333, 632] on label "Yes, I agree with the Terms and Conditions & Cancellation/Restock Fee" at bounding box center [566, 636] width 496 height 13
click at [319, 629] on input "Yes, I agree with the Terms and Conditions & Cancellation/Restock Fee" at bounding box center [318, 628] width 1 height 1
checkbox input "true"
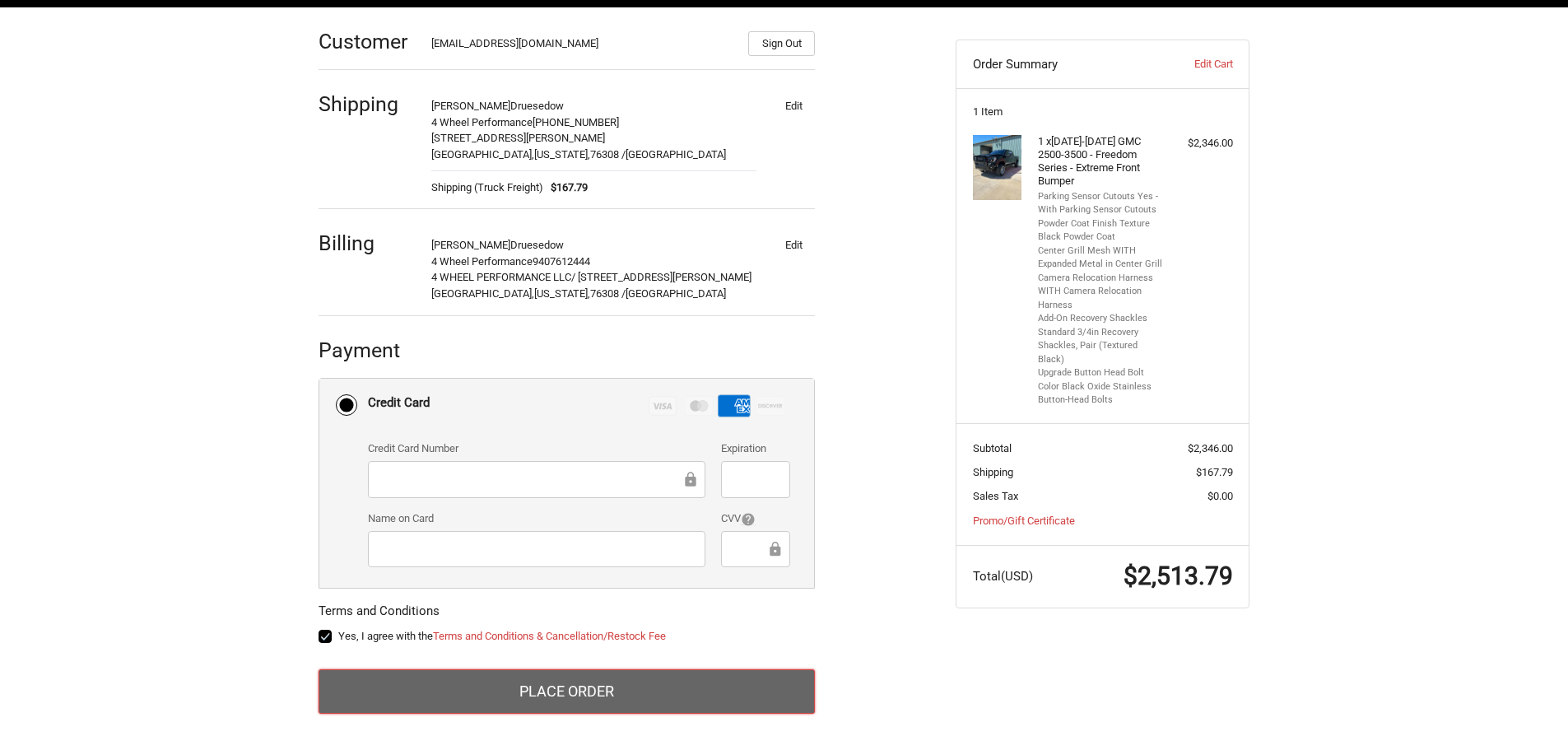
click at [469, 685] on button "Place Order" at bounding box center [566, 691] width 496 height 45
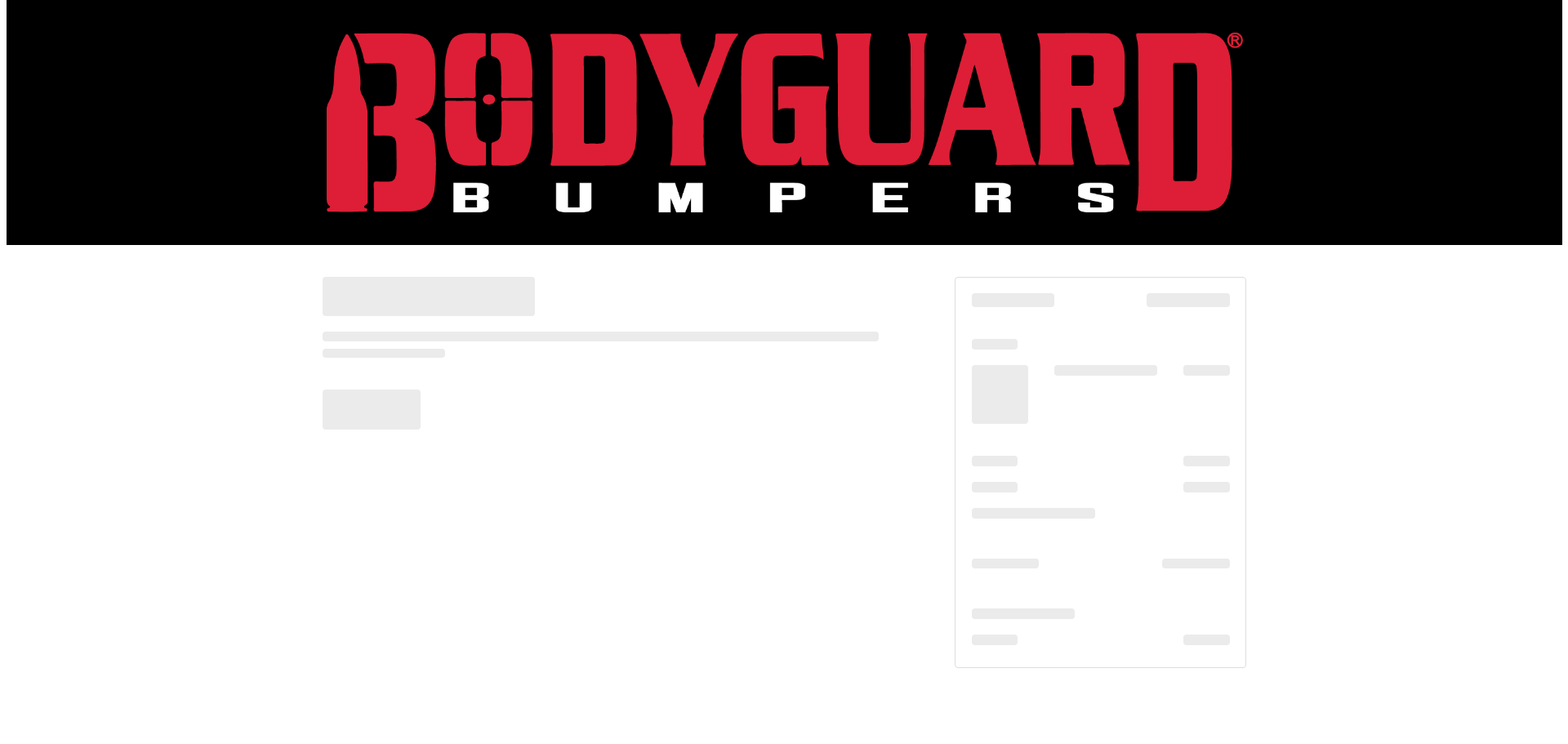
scroll to position [0, 0]
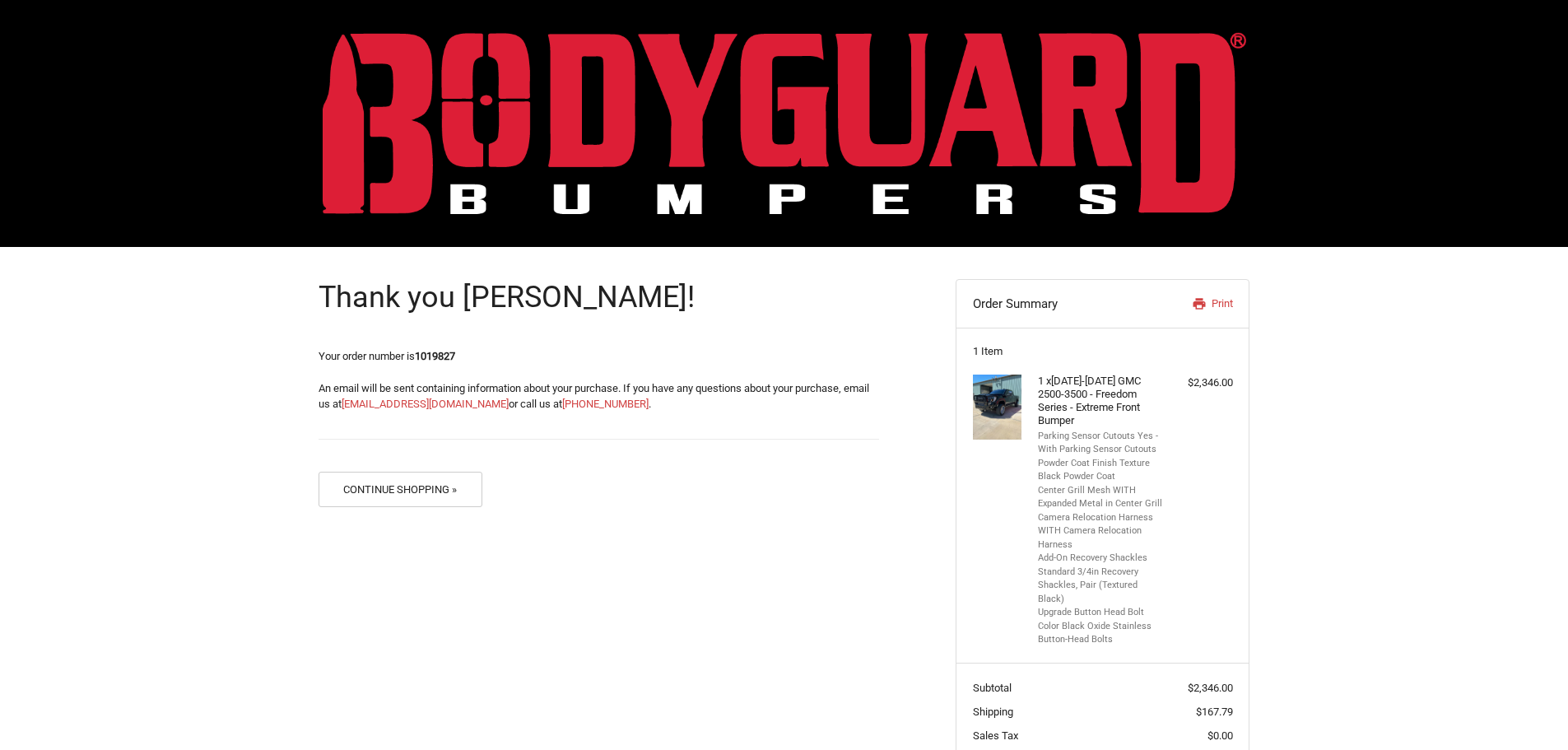
click at [436, 359] on strong "1019827" at bounding box center [434, 356] width 40 height 13
copy strong "1019827"
